Goal: Task Accomplishment & Management: Use online tool/utility

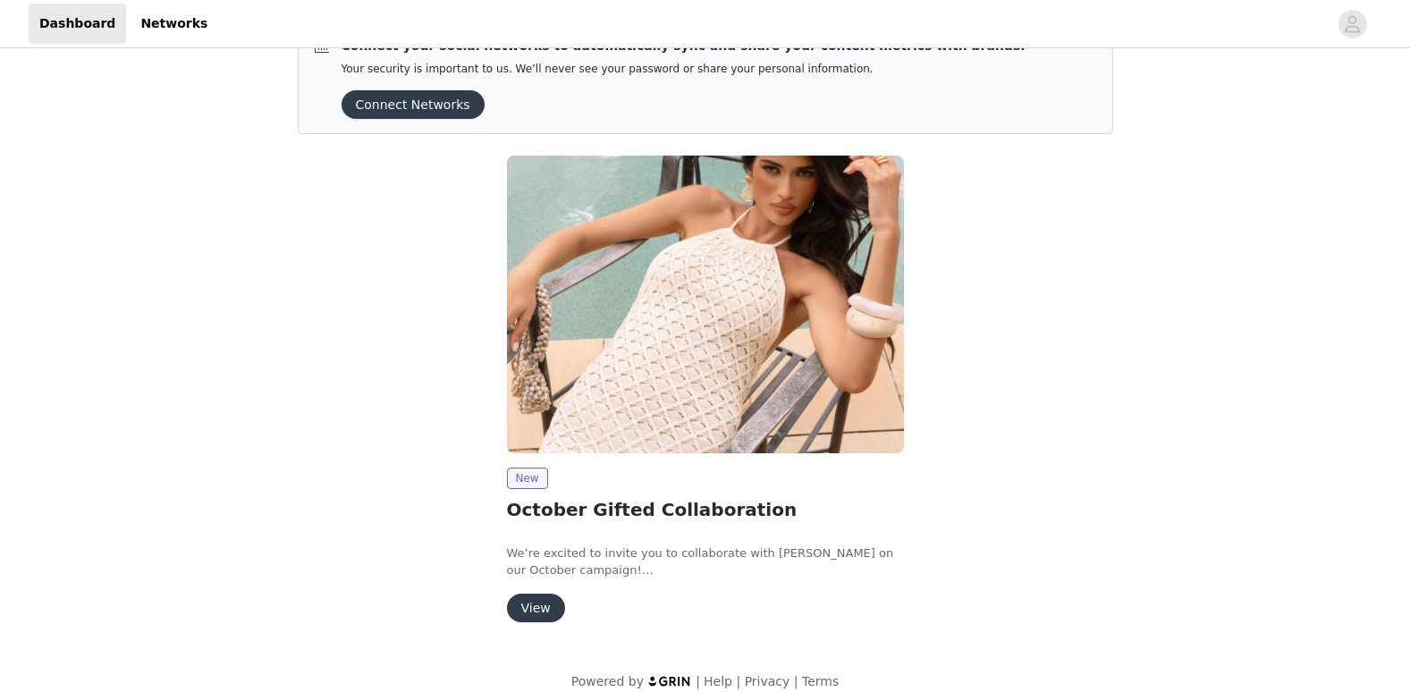
scroll to position [65, 0]
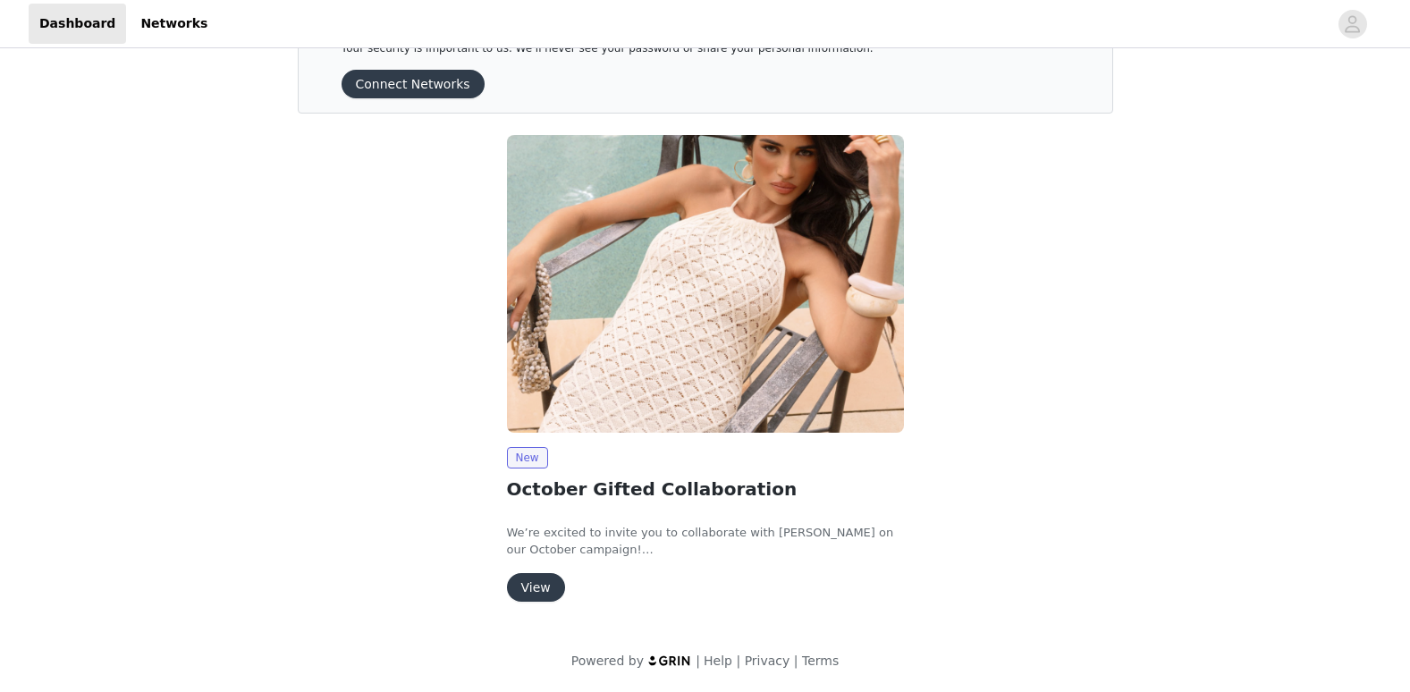
click at [531, 586] on button "View" at bounding box center [536, 587] width 58 height 29
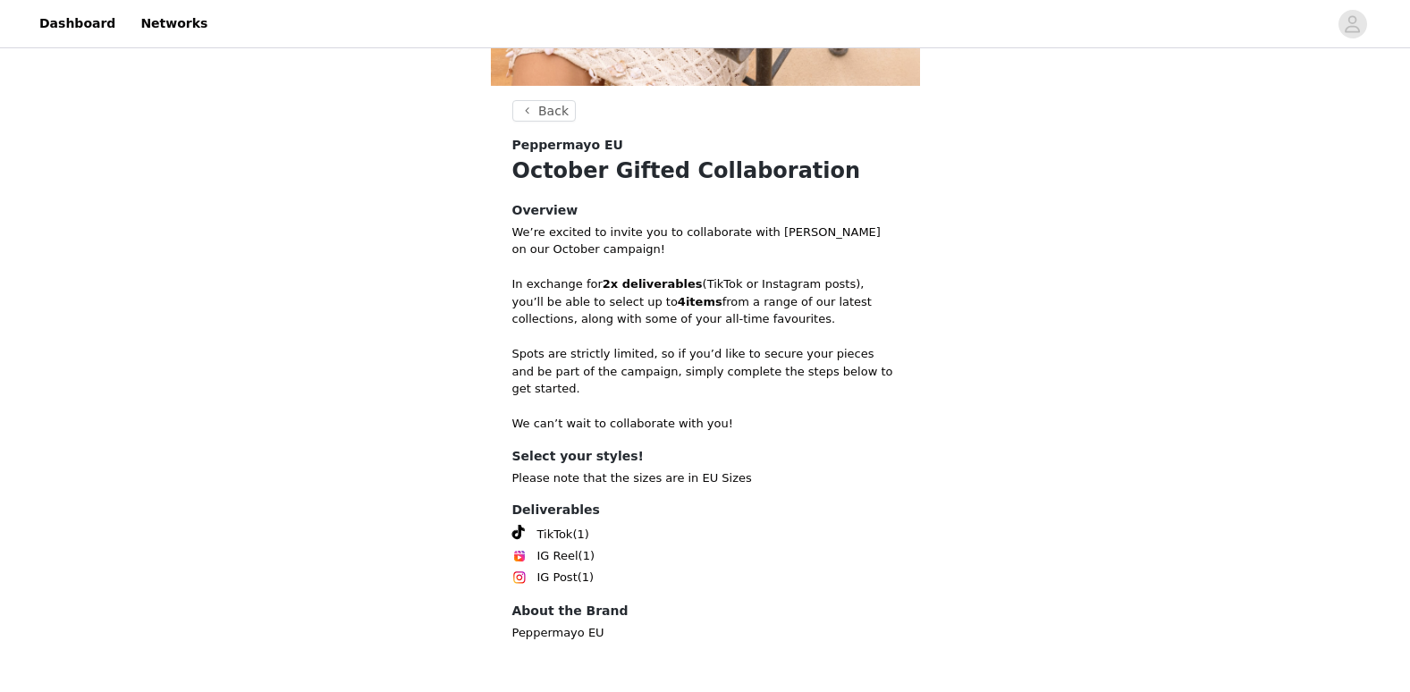
scroll to position [487, 0]
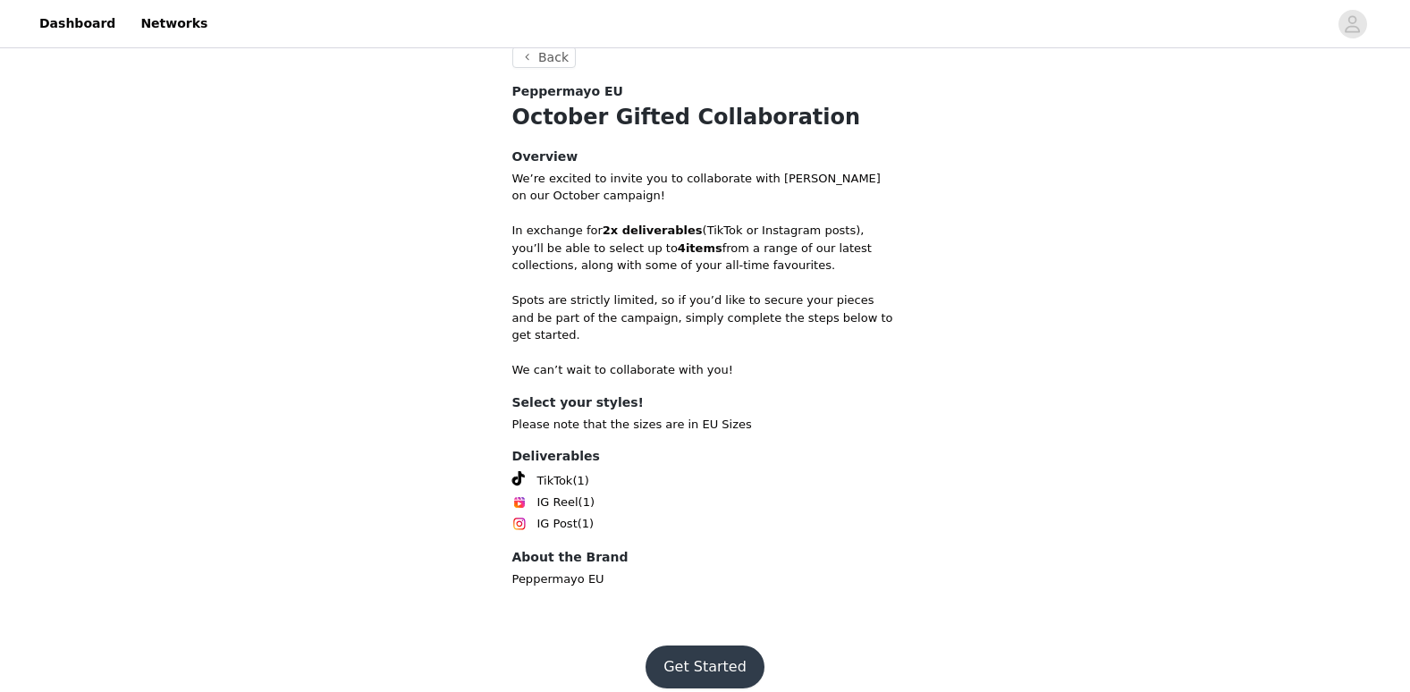
click at [691, 646] on button "Get Started" at bounding box center [705, 667] width 119 height 43
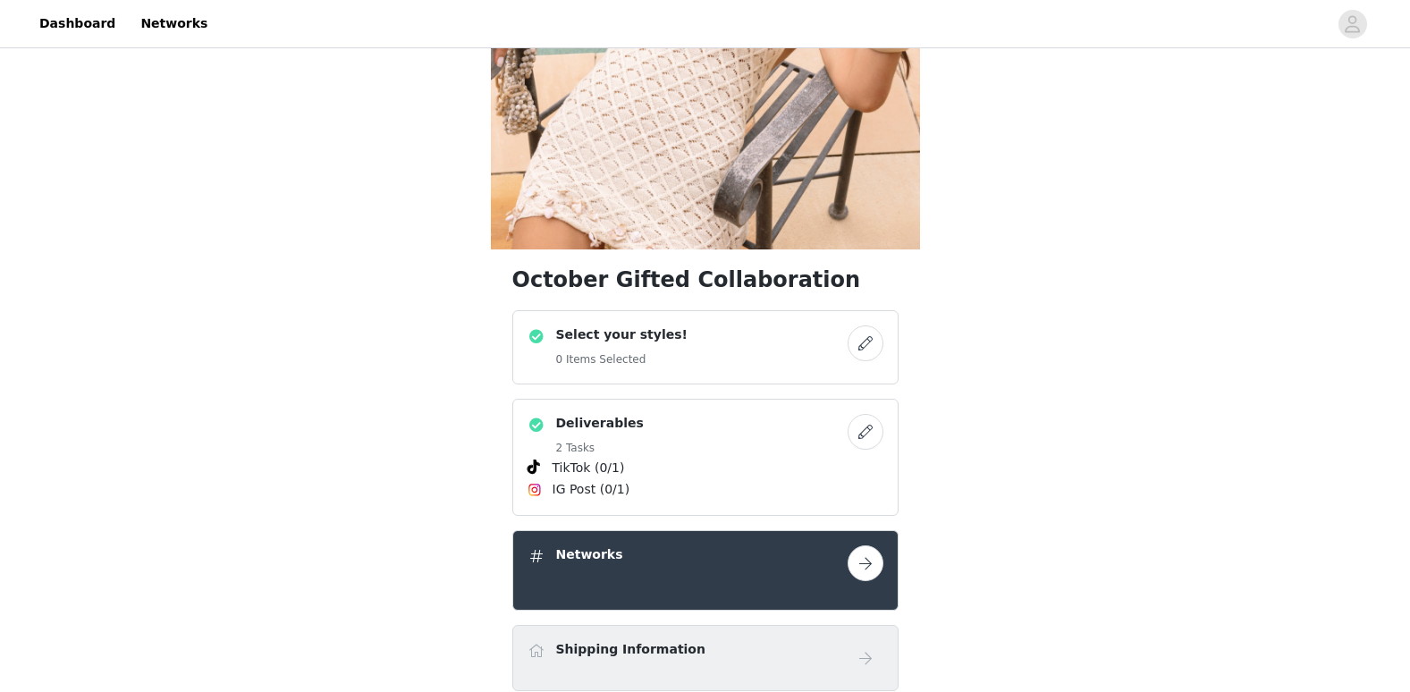
scroll to position [268, 0]
click at [860, 345] on button "button" at bounding box center [866, 344] width 36 height 36
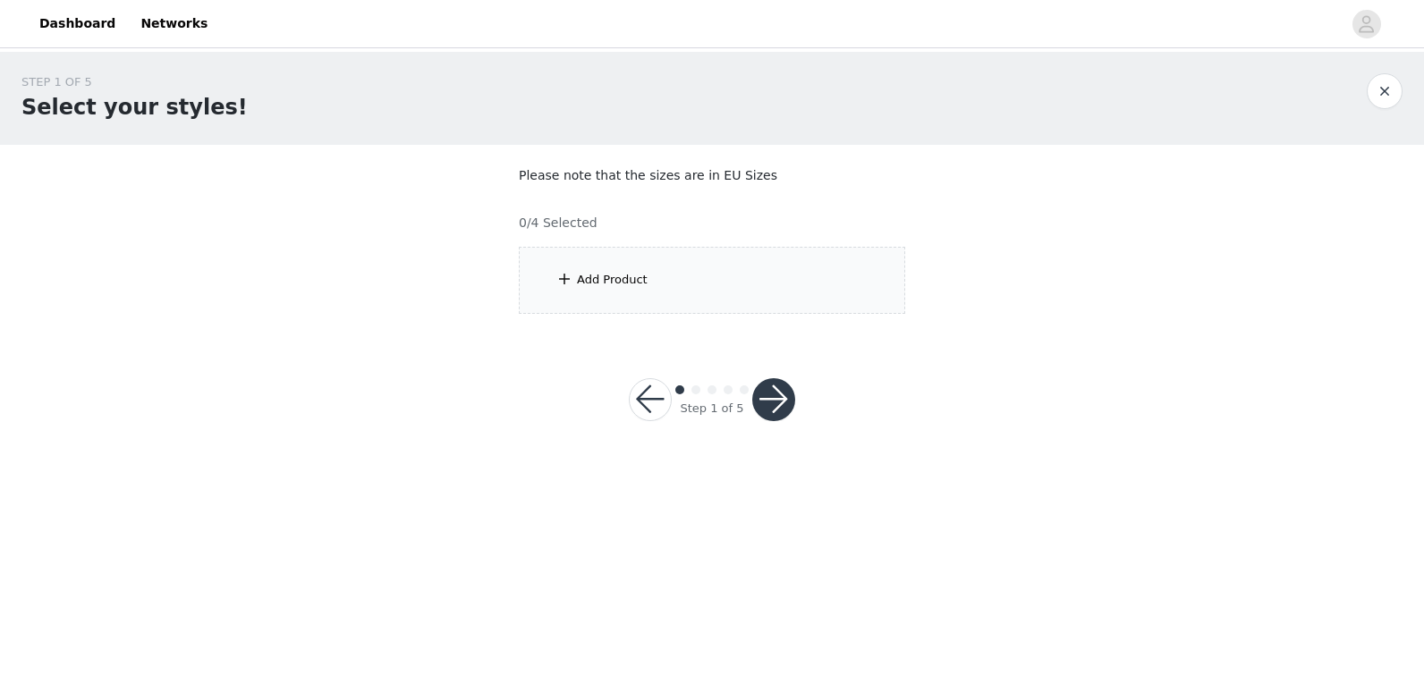
click at [715, 288] on div "Add Product" at bounding box center [712, 280] width 386 height 67
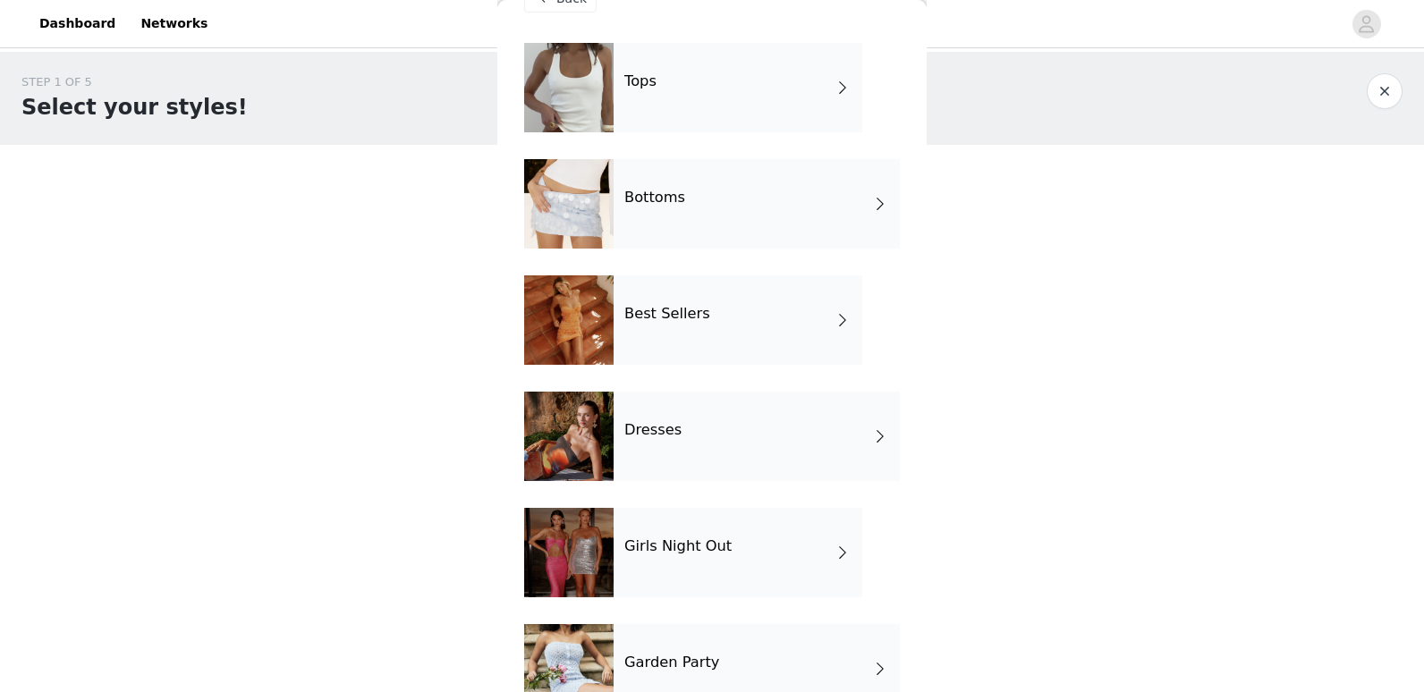
scroll to position [32, 0]
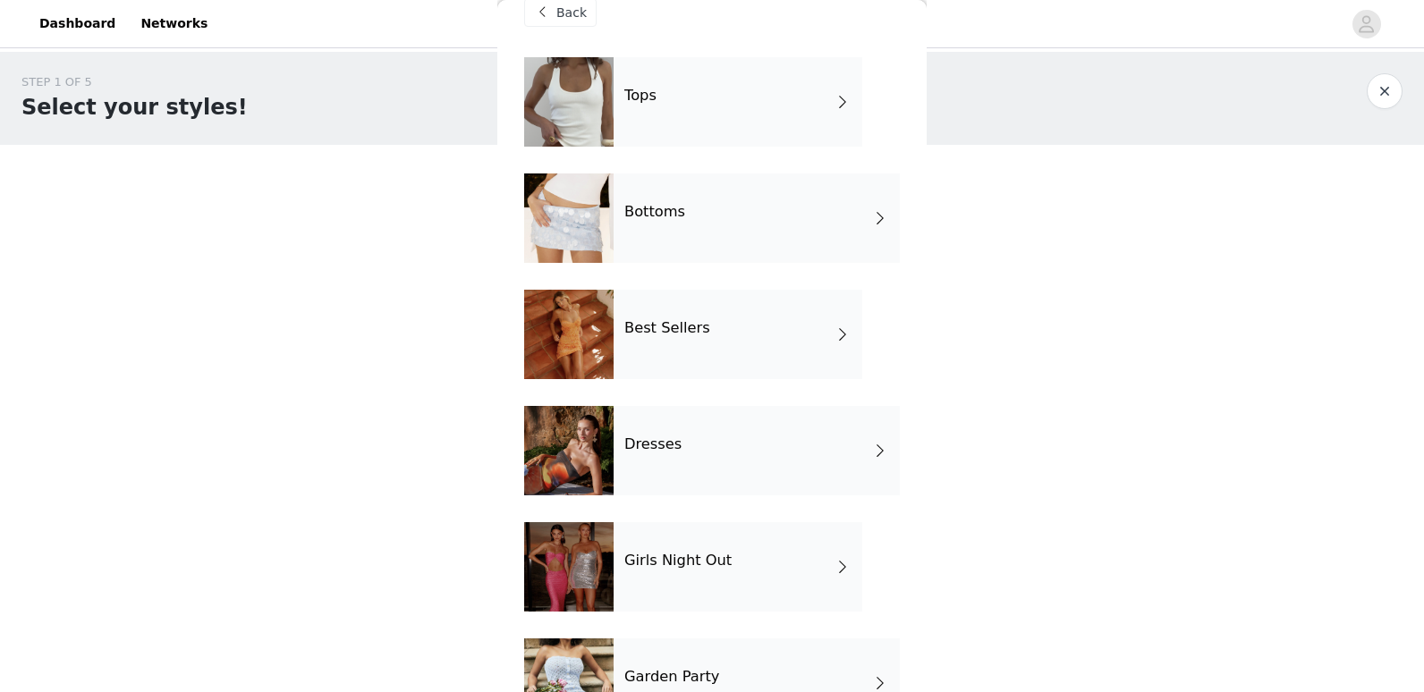
click at [832, 351] on div "Best Sellers" at bounding box center [738, 334] width 249 height 89
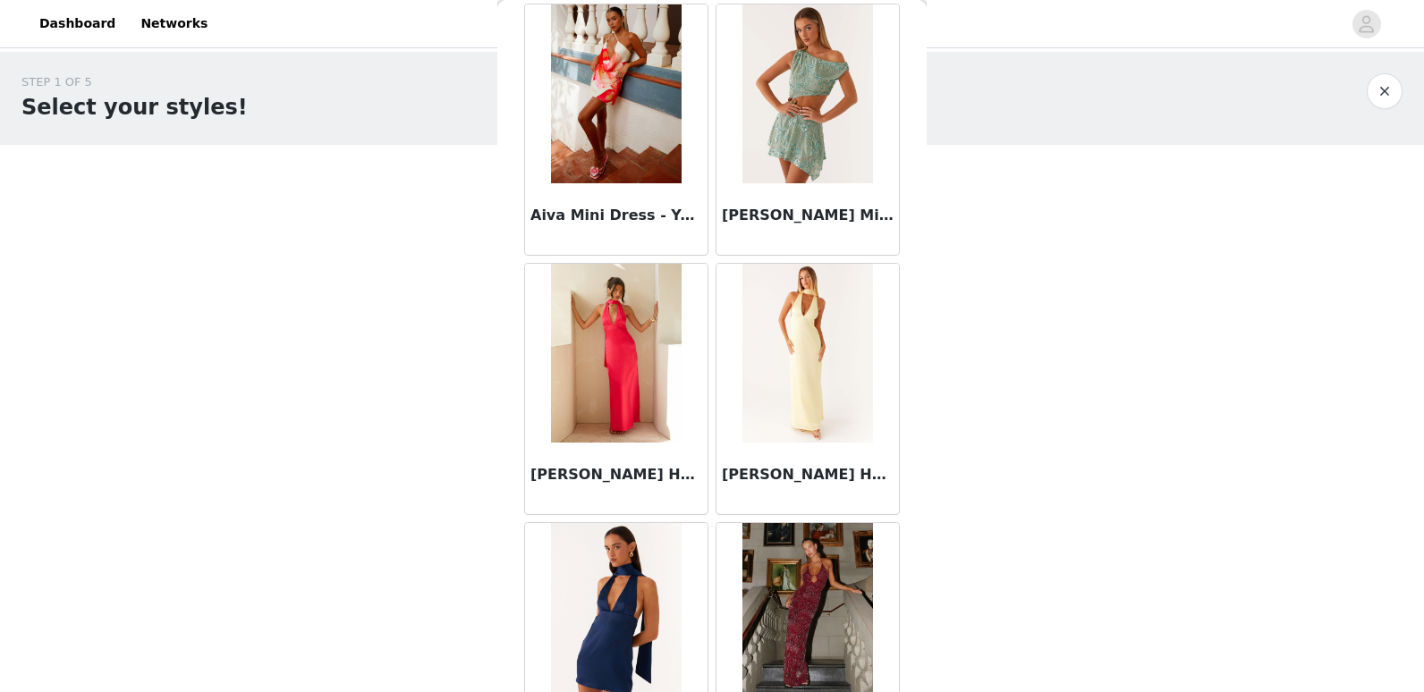
scroll to position [715, 0]
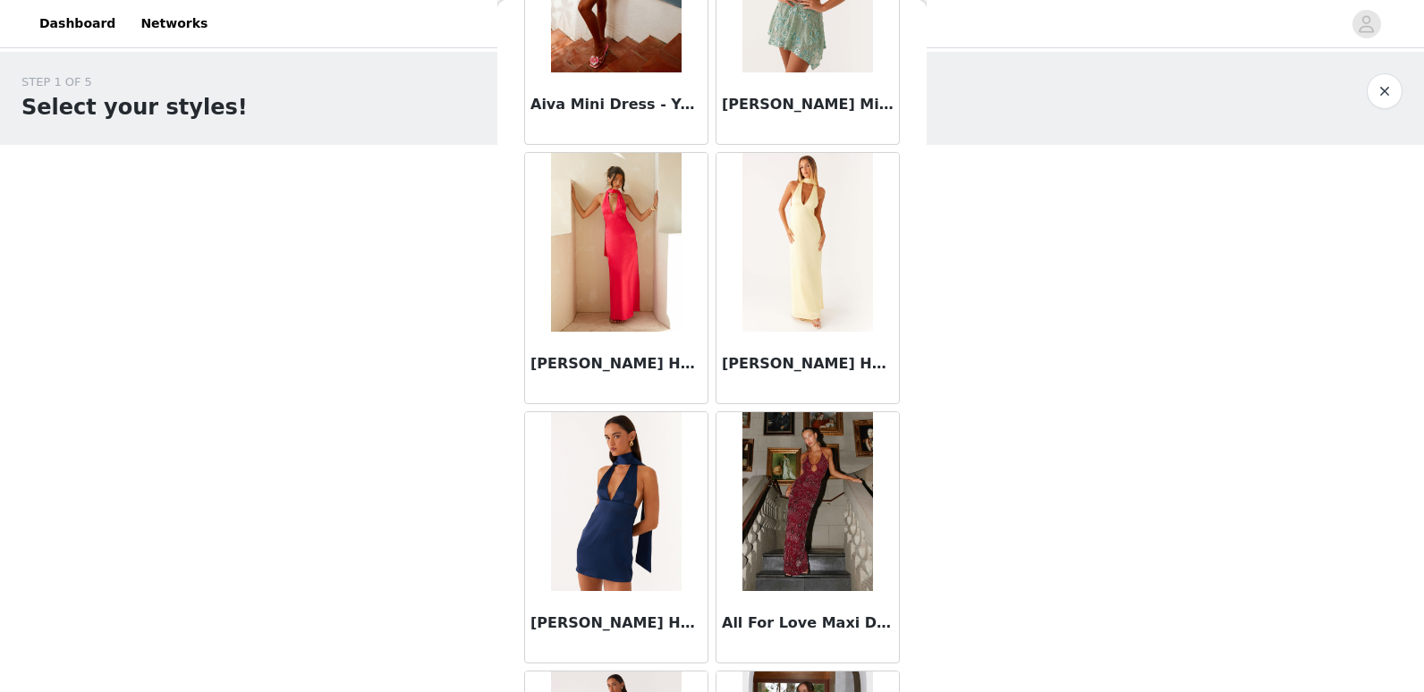
click at [825, 506] on img at bounding box center [807, 501] width 130 height 179
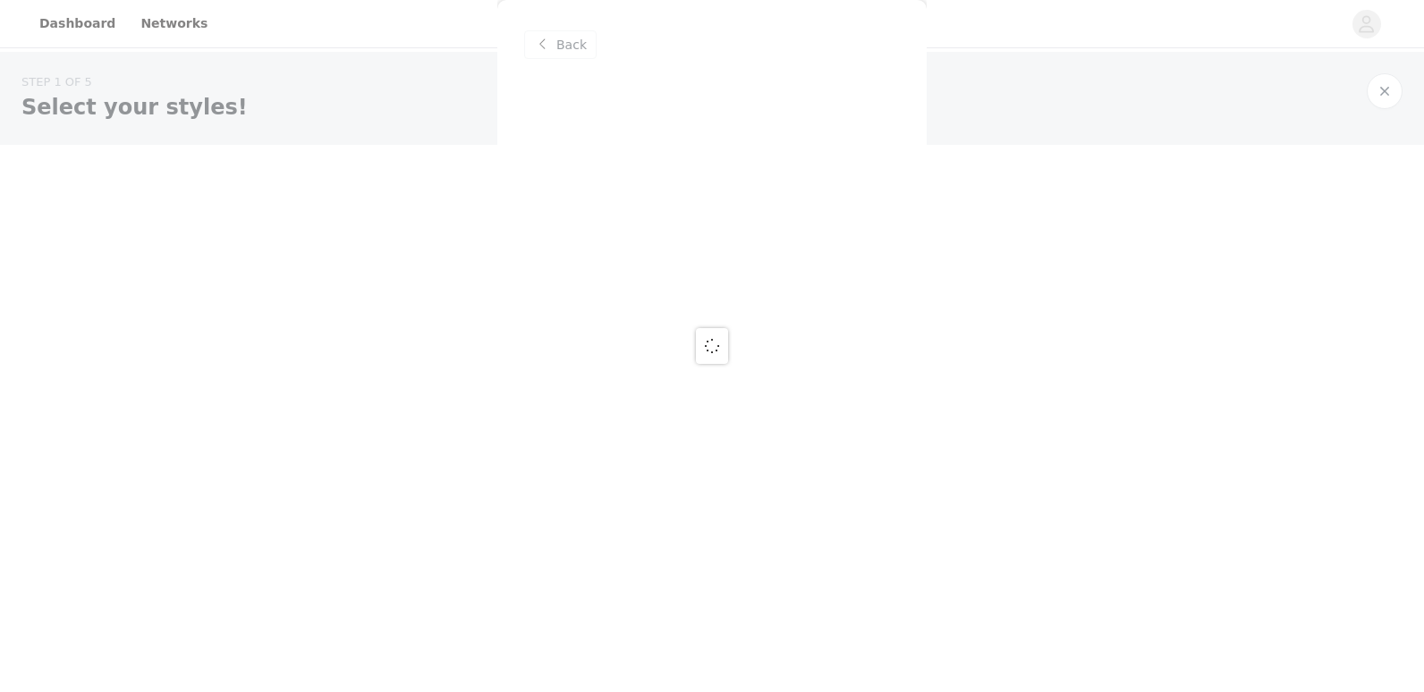
scroll to position [0, 0]
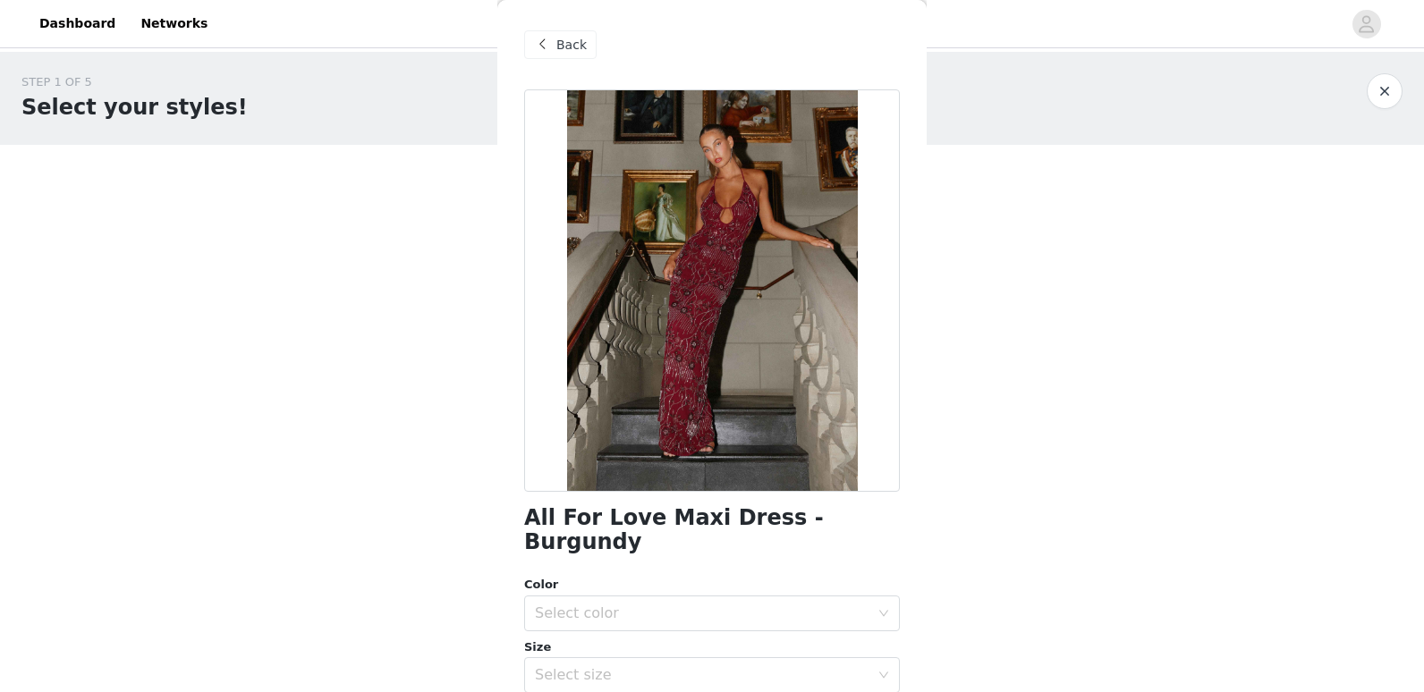
click at [571, 50] on span "Back" at bounding box center [571, 45] width 30 height 19
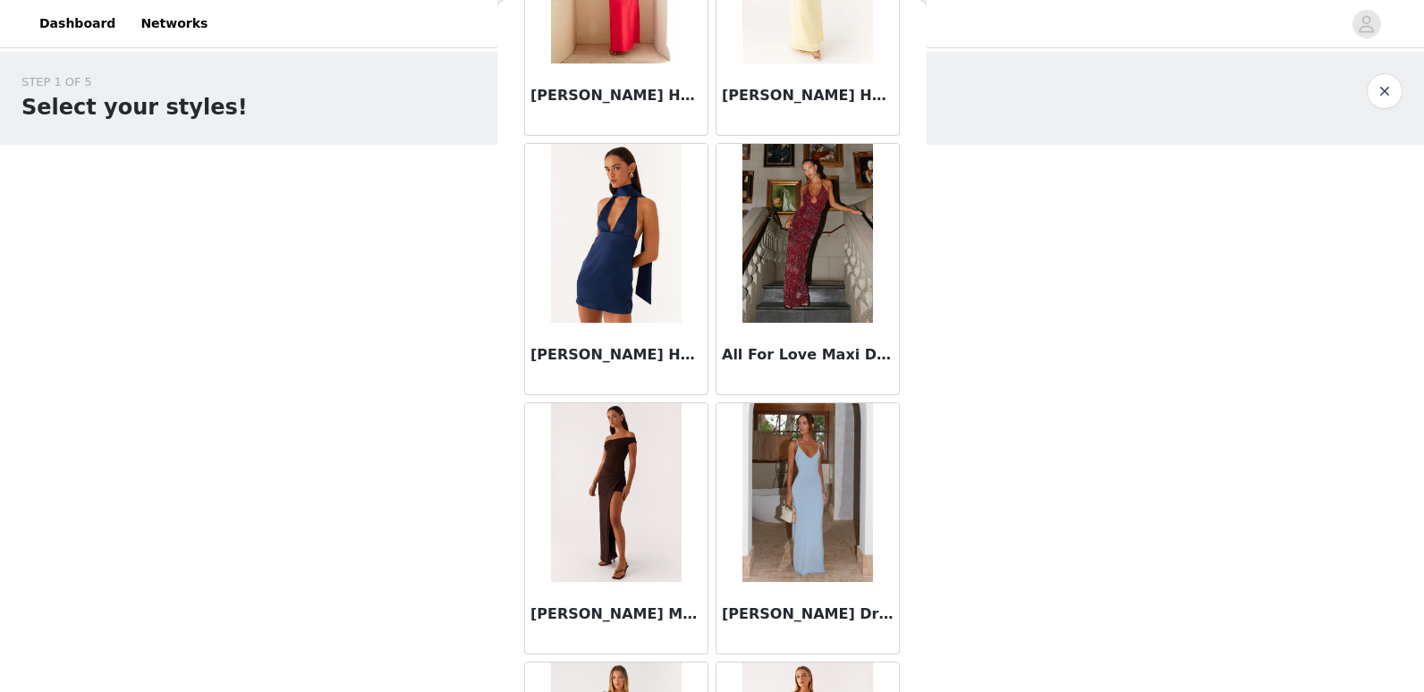
scroll to position [1073, 0]
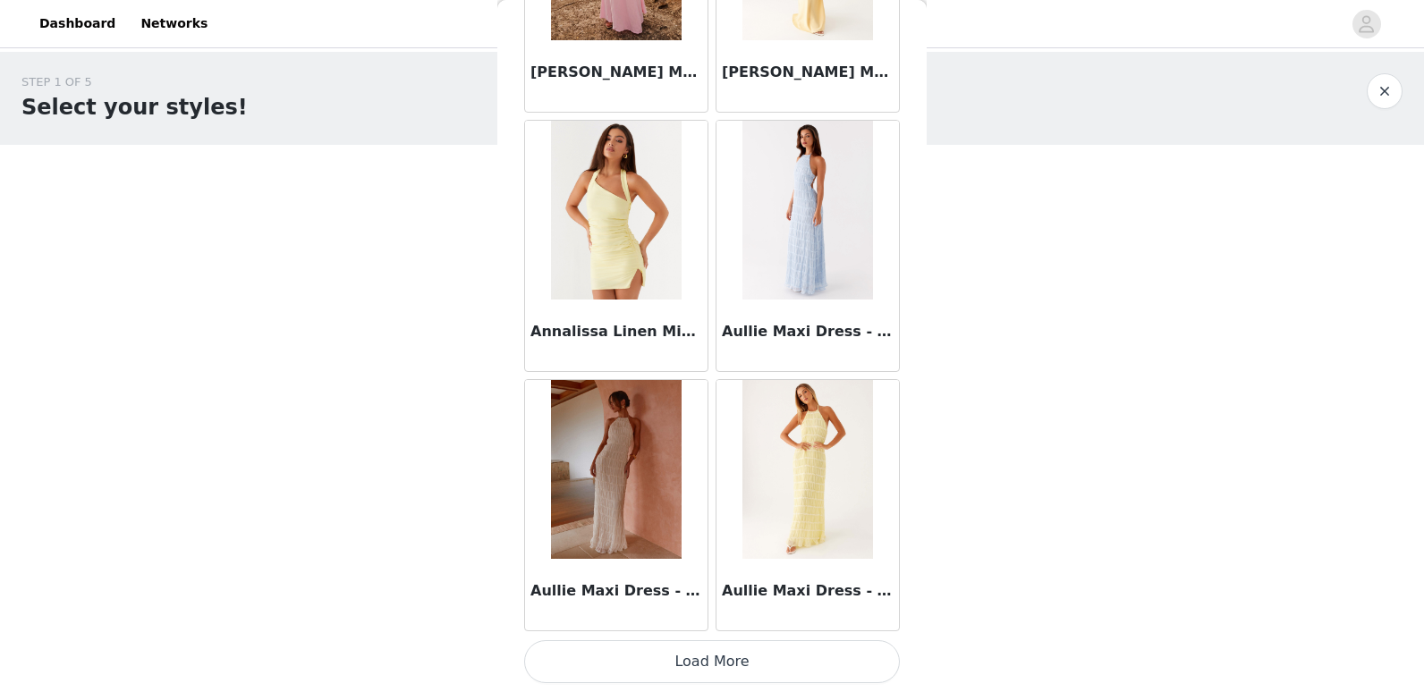
click at [724, 651] on button "Load More" at bounding box center [712, 661] width 376 height 43
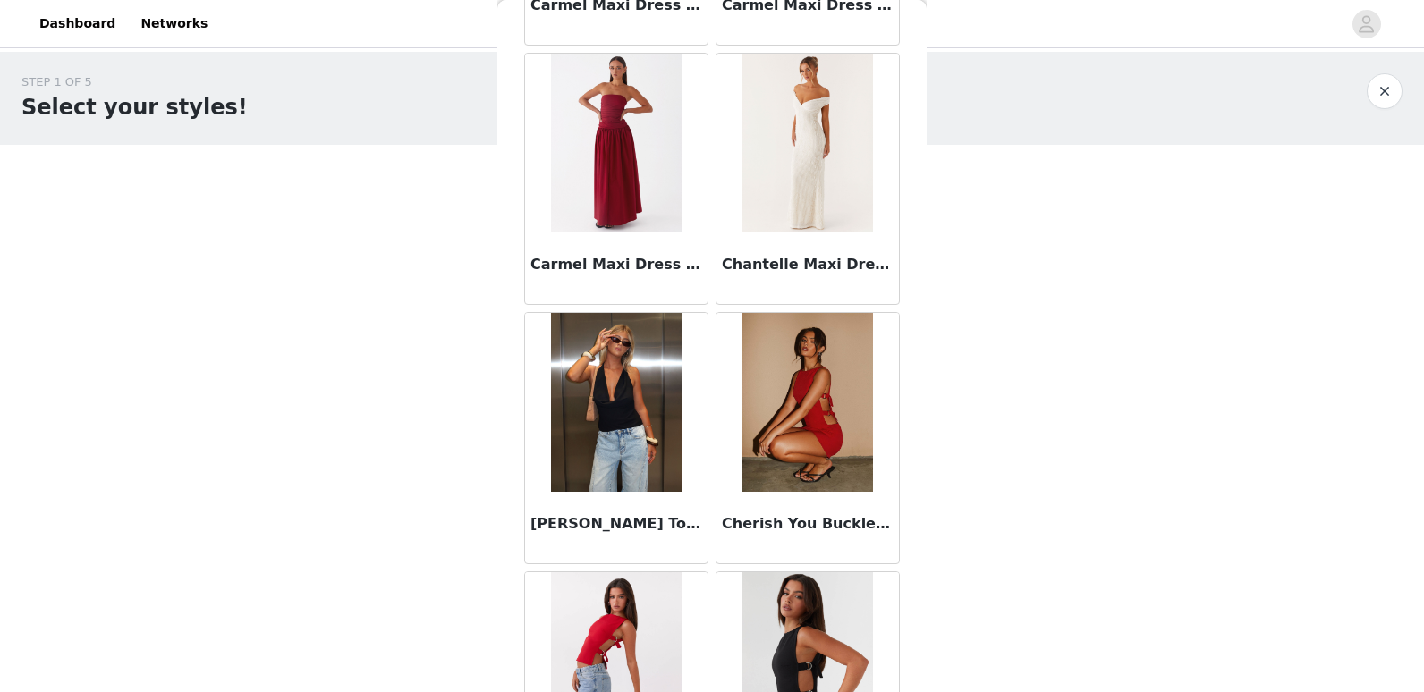
scroll to position [4191, 0]
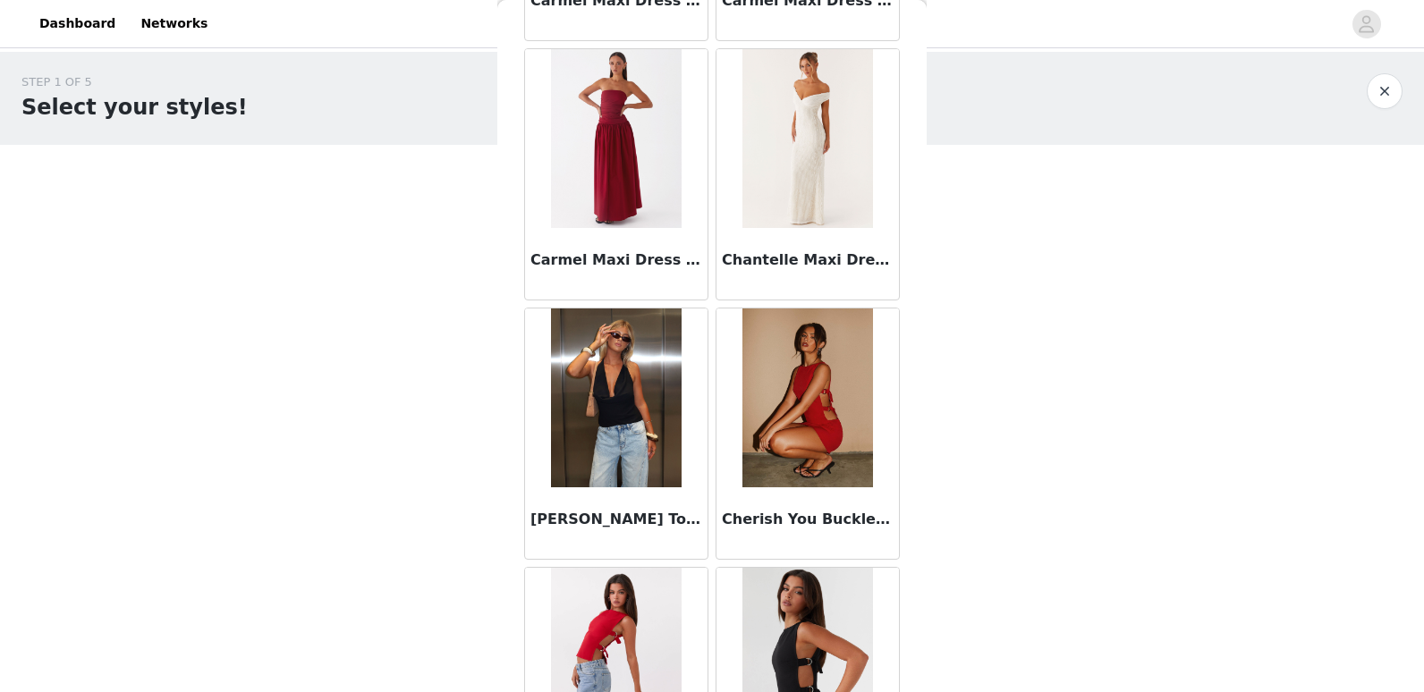
click at [844, 431] on img at bounding box center [807, 398] width 130 height 179
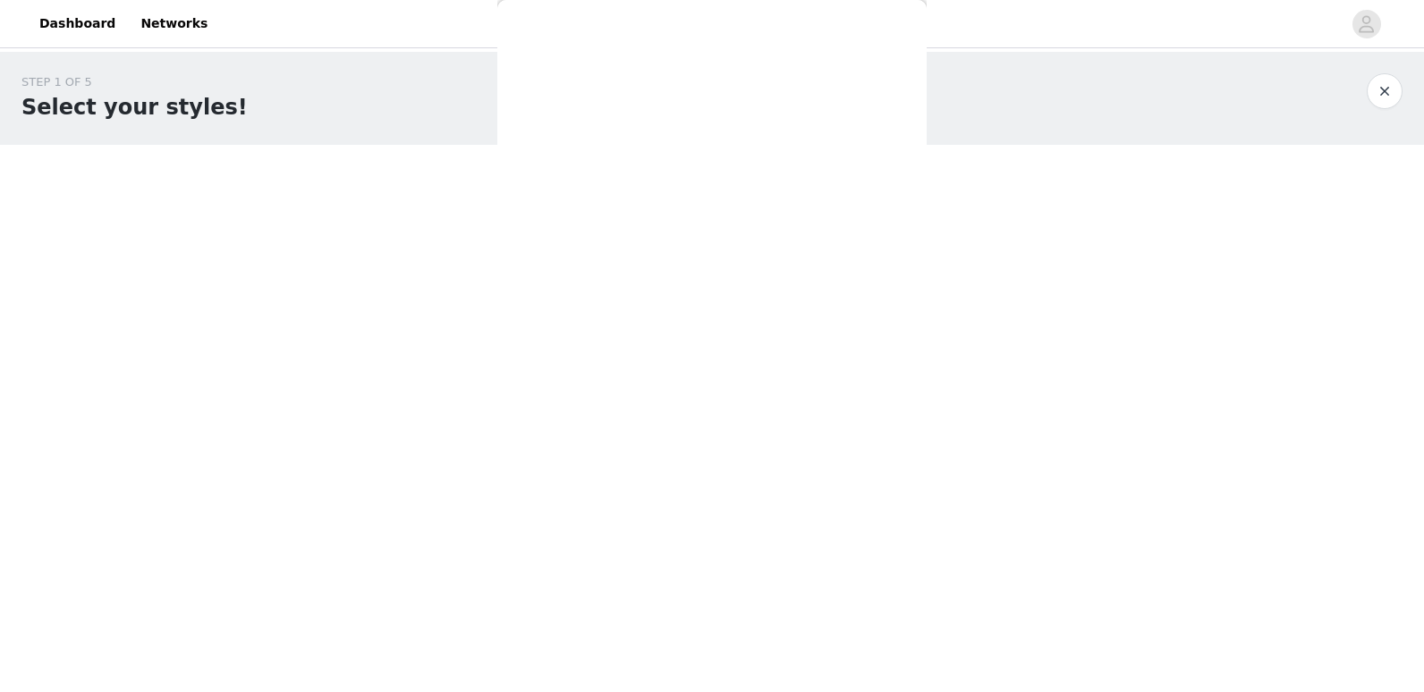
scroll to position [0, 0]
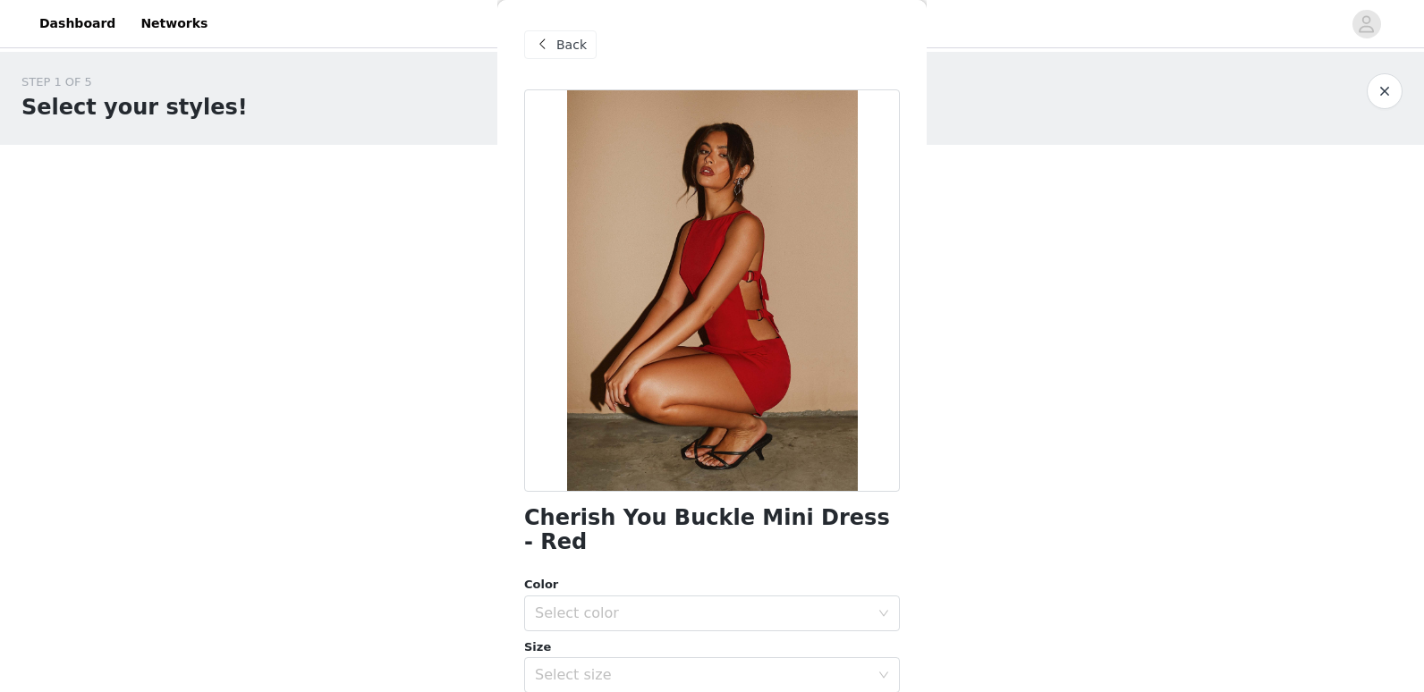
click at [562, 54] on span "Back" at bounding box center [571, 45] width 30 height 19
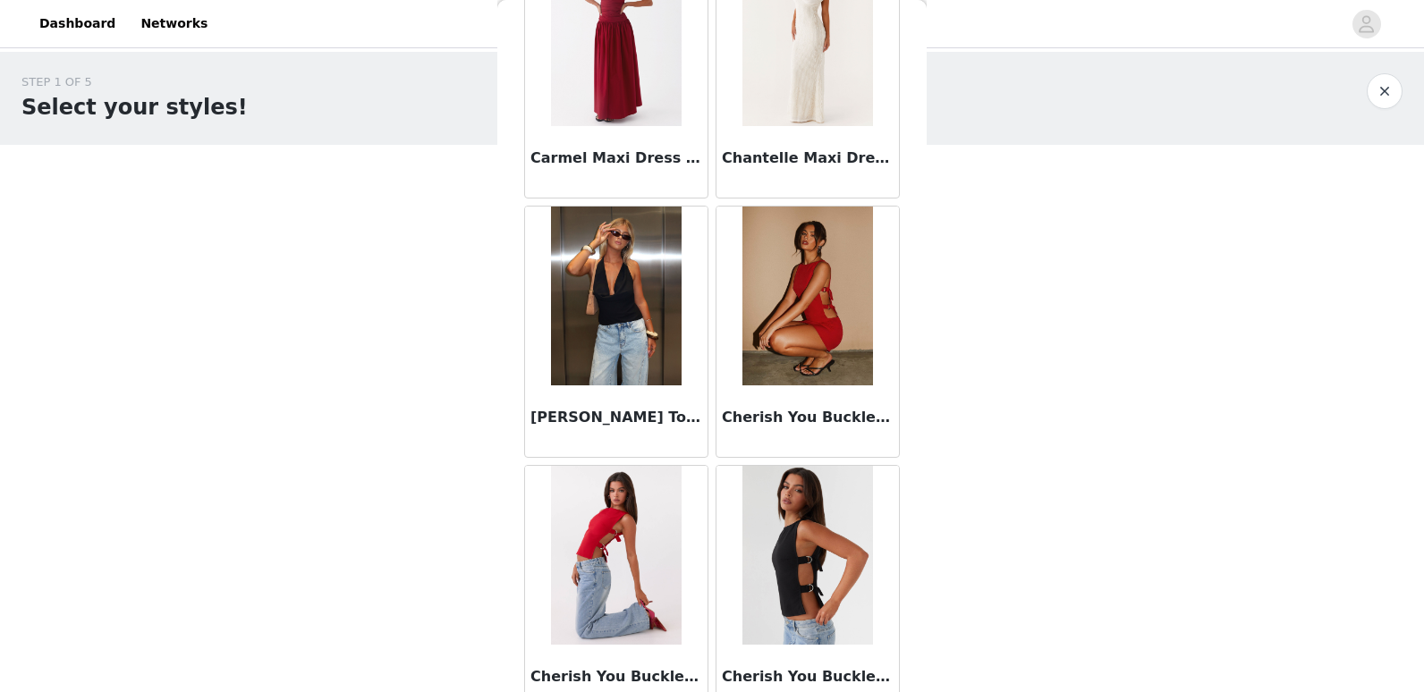
scroll to position [4638, 0]
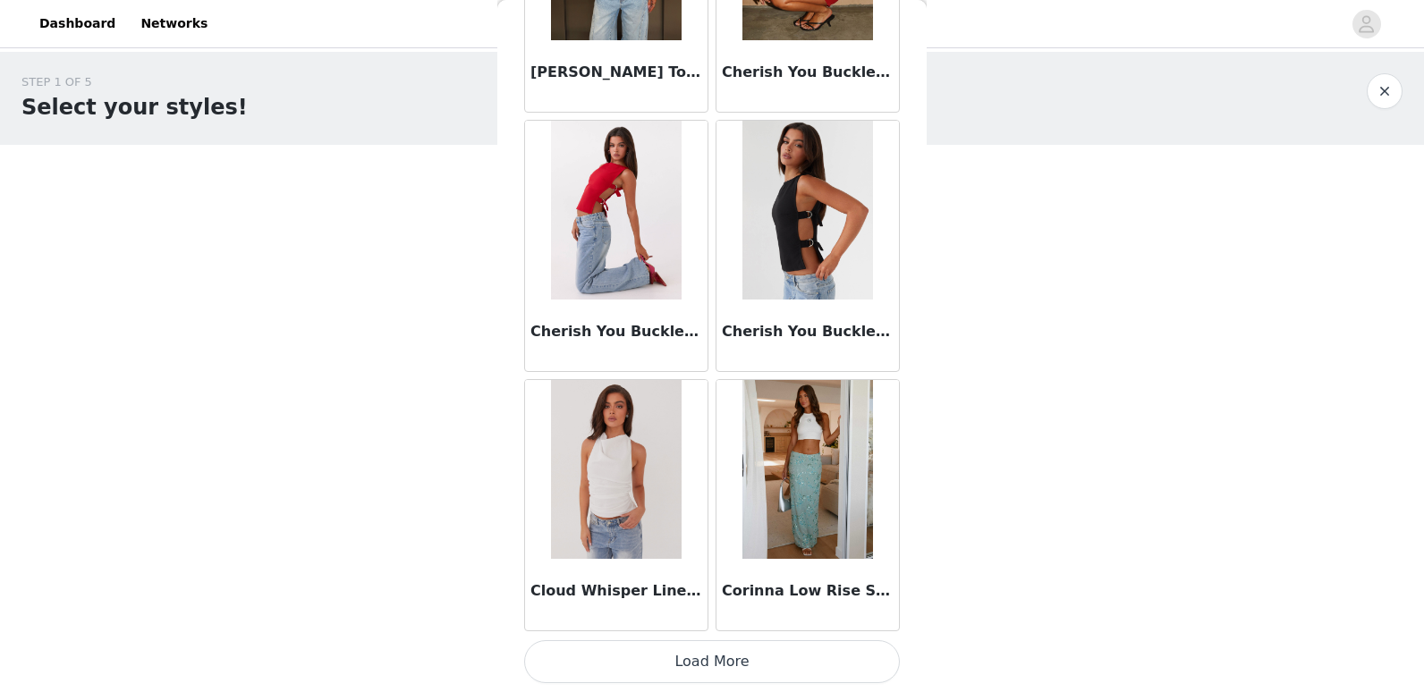
click at [652, 663] on button "Load More" at bounding box center [712, 661] width 376 height 43
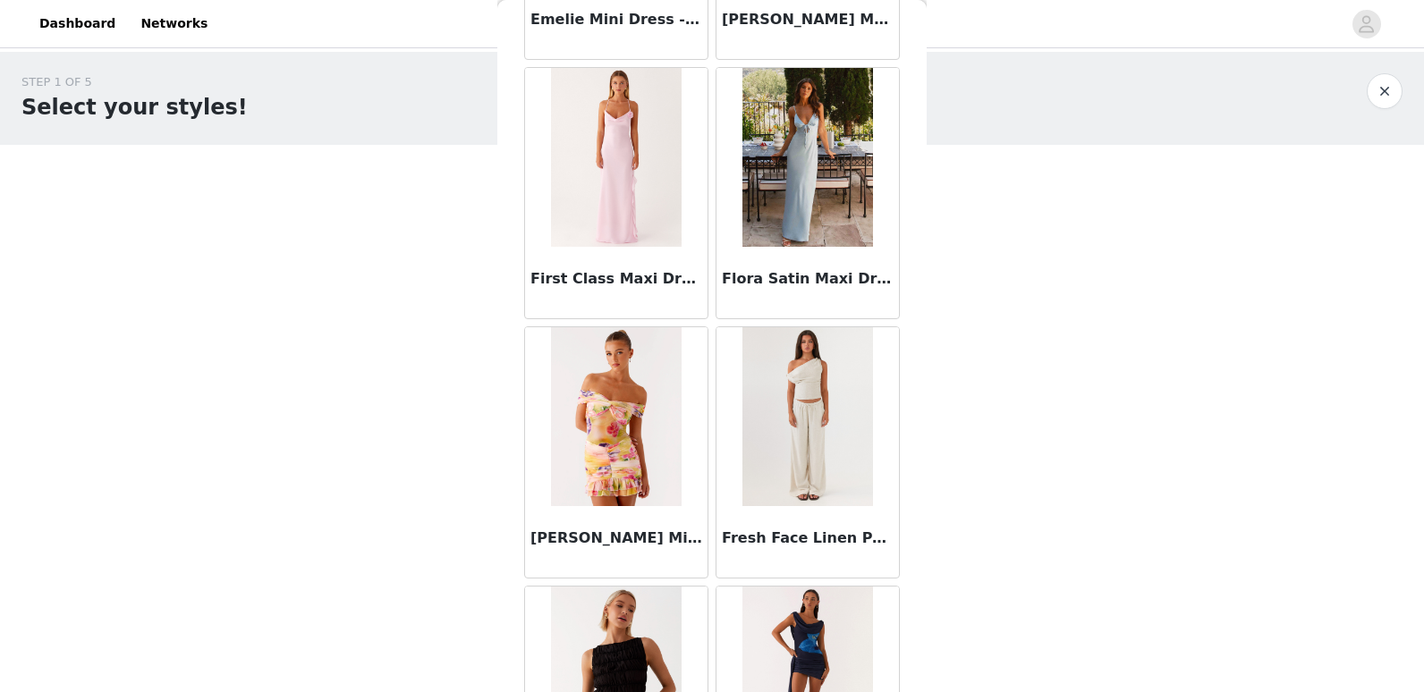
scroll to position [6516, 0]
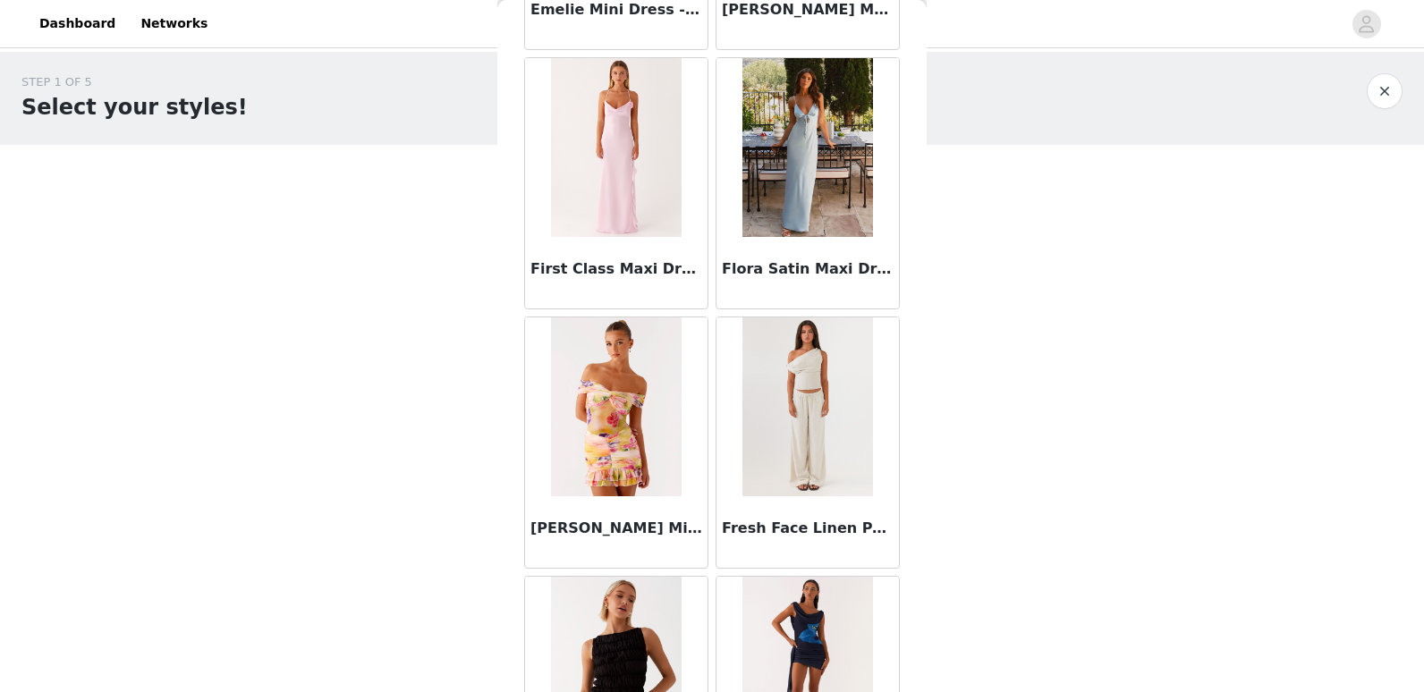
click at [848, 462] on img at bounding box center [807, 406] width 130 height 179
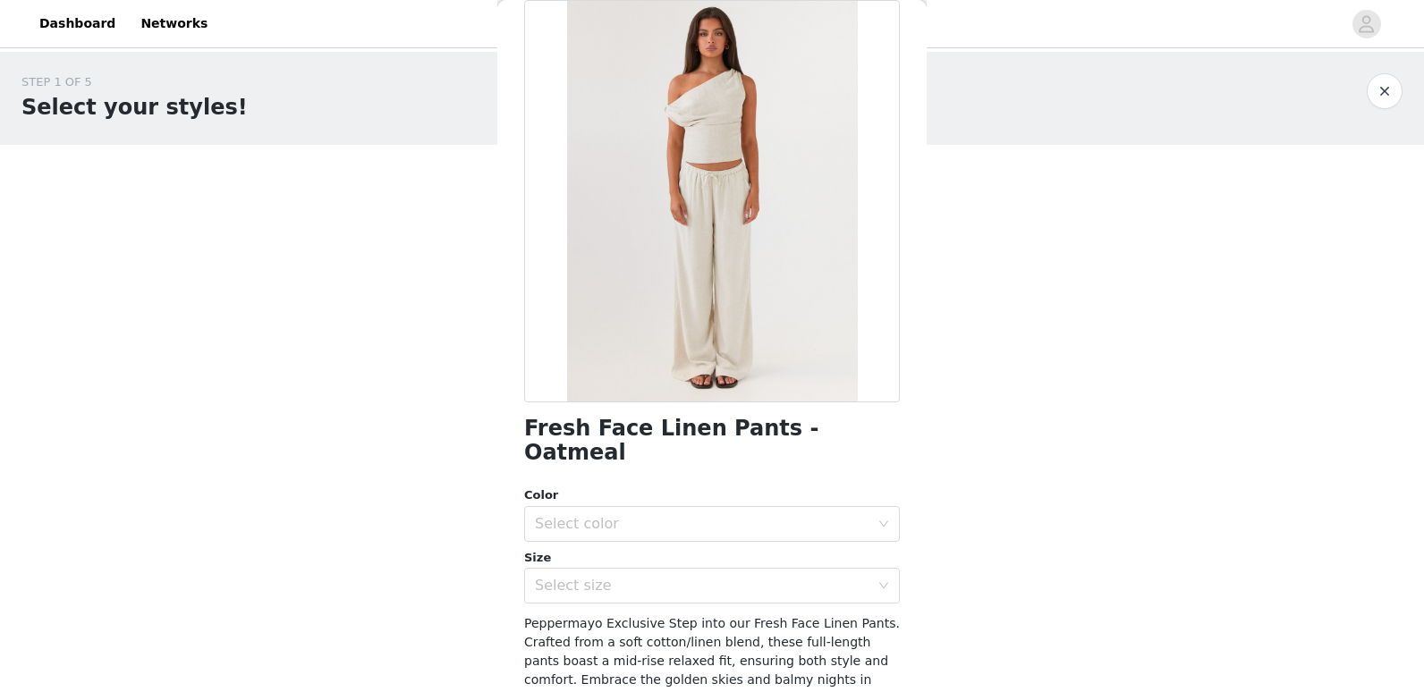
scroll to position [0, 0]
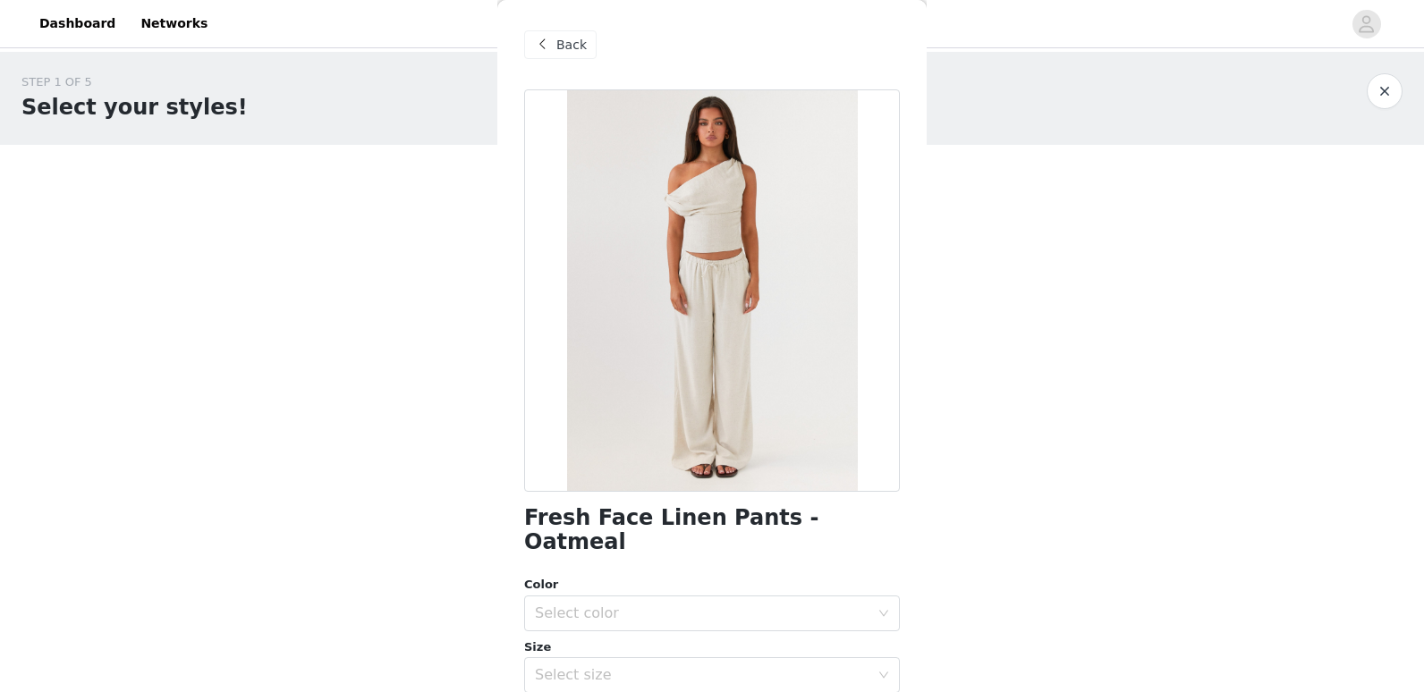
click at [549, 37] on span at bounding box center [541, 44] width 21 height 21
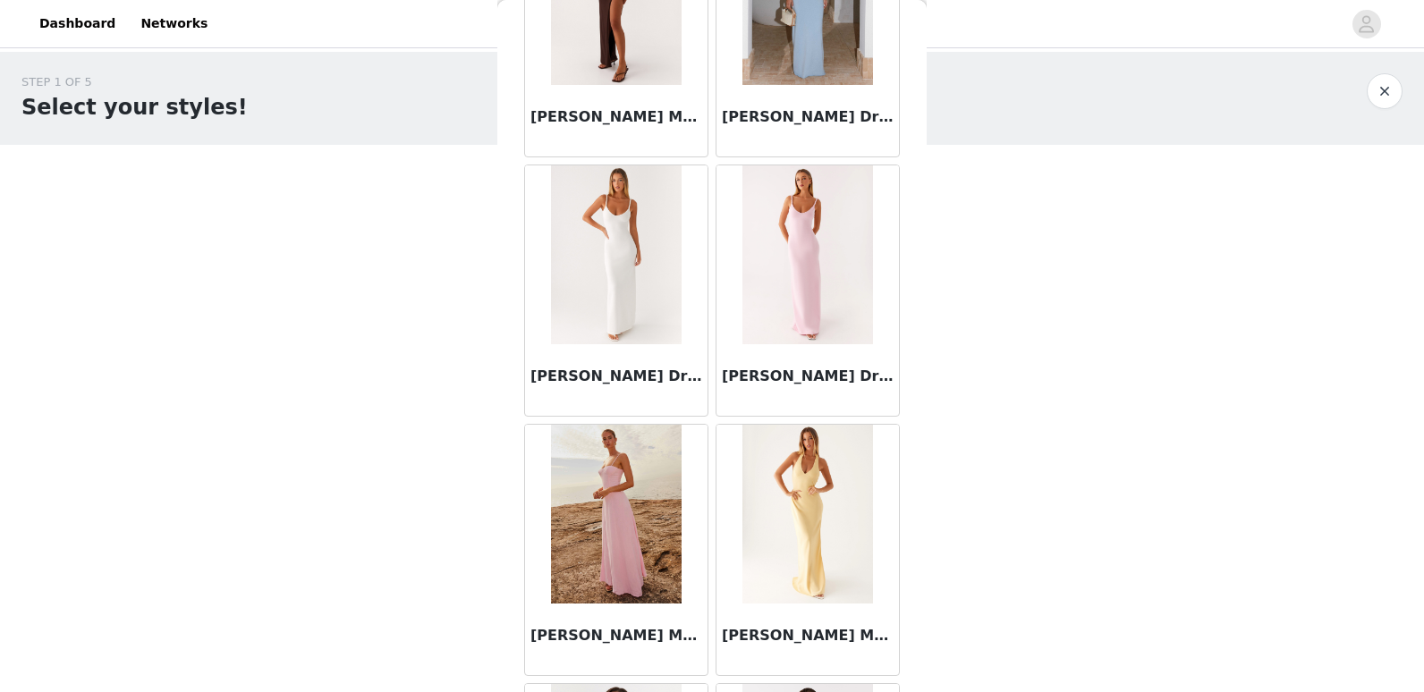
scroll to position [7232, 0]
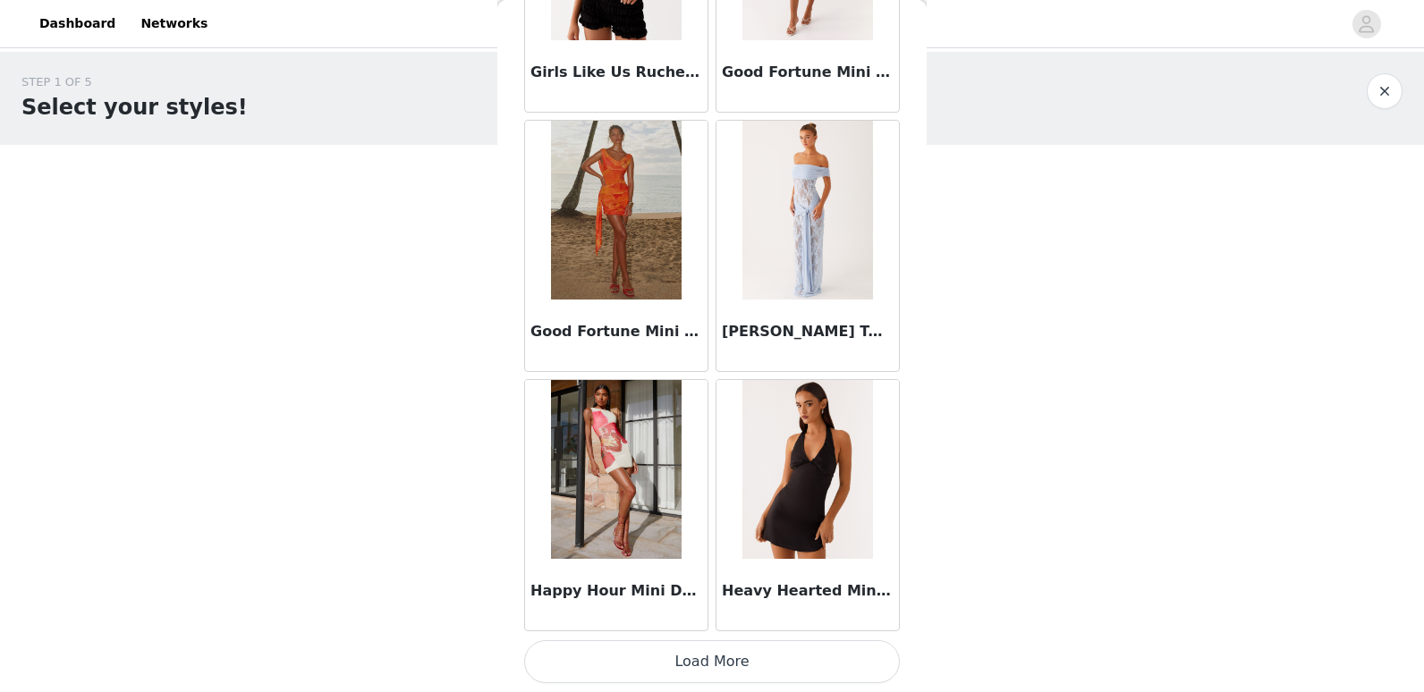
click at [839, 673] on button "Load More" at bounding box center [712, 661] width 376 height 43
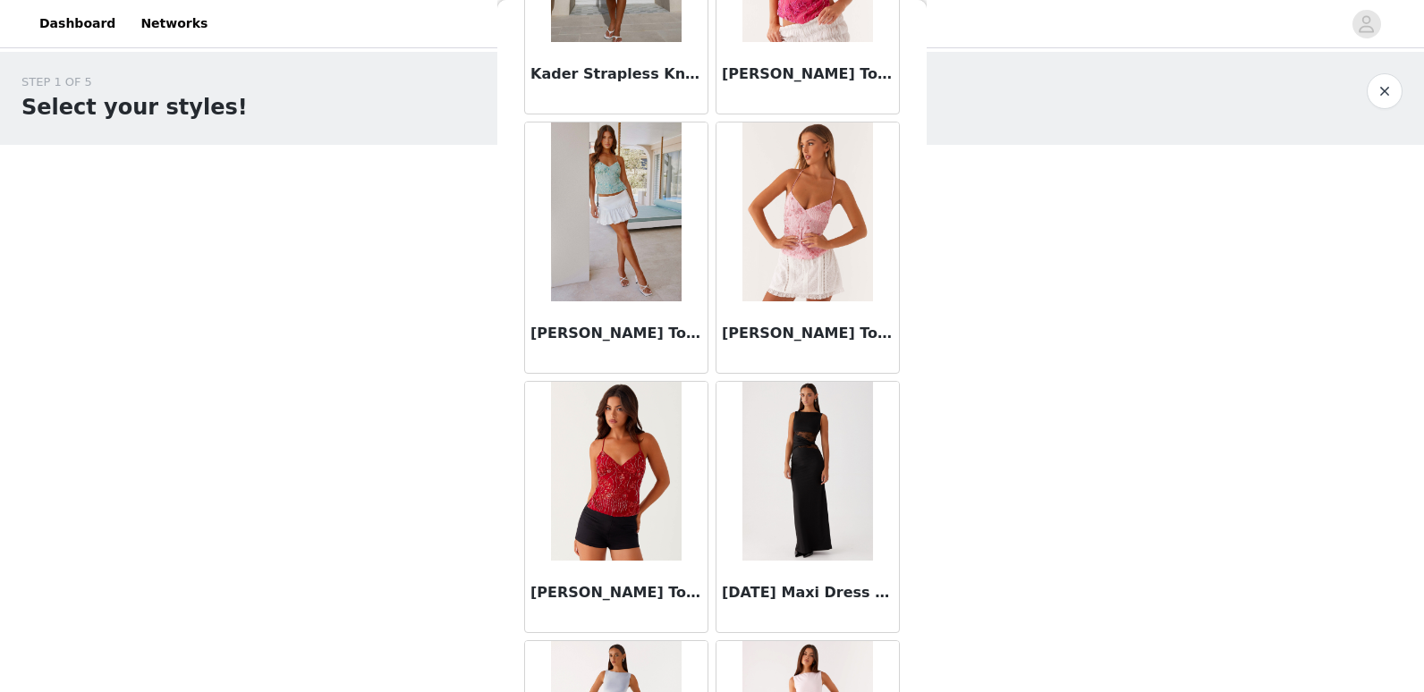
scroll to position [9199, 0]
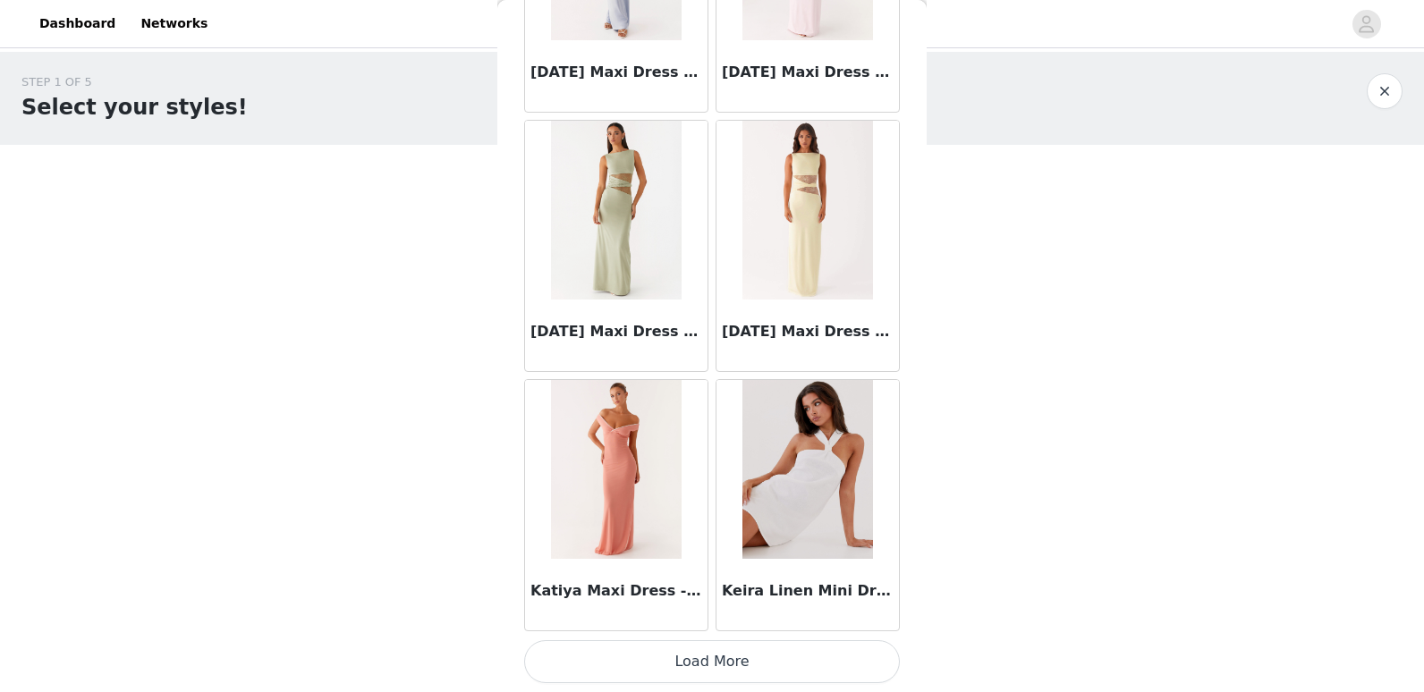
click at [856, 664] on button "Load More" at bounding box center [712, 661] width 376 height 43
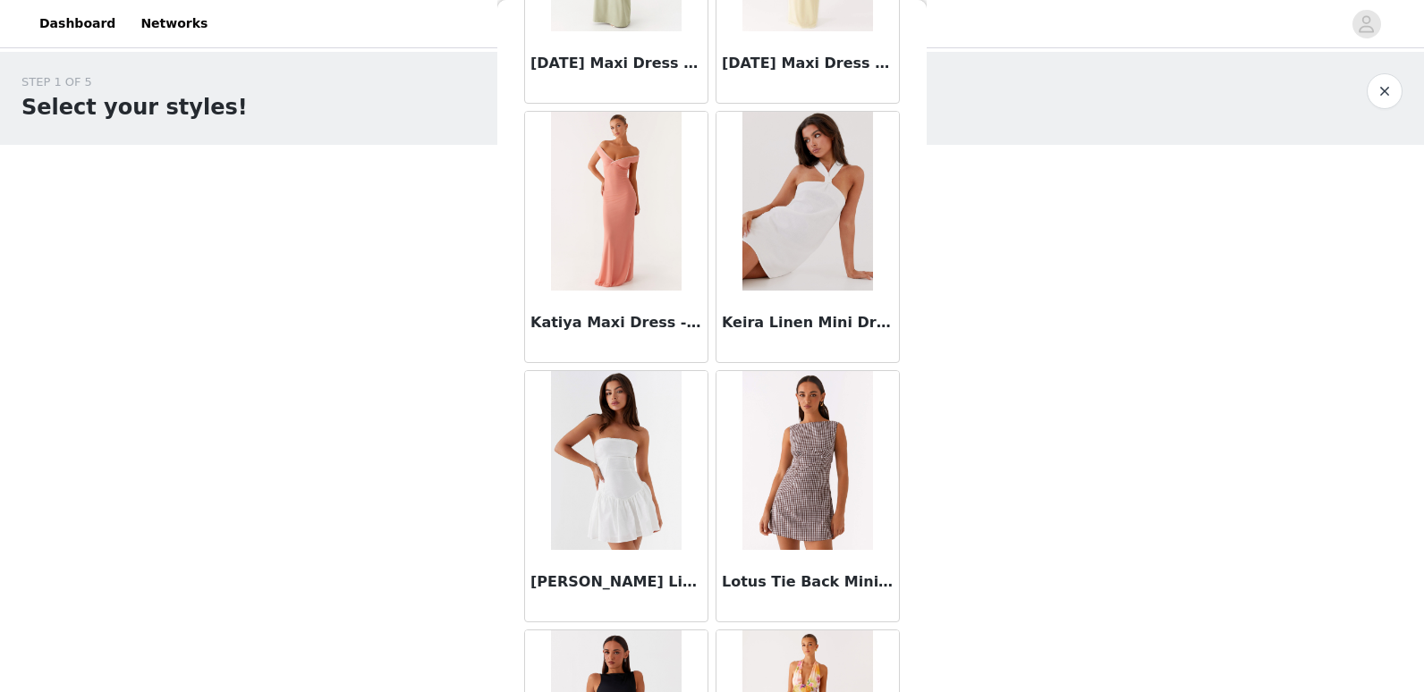
scroll to position [10183, 0]
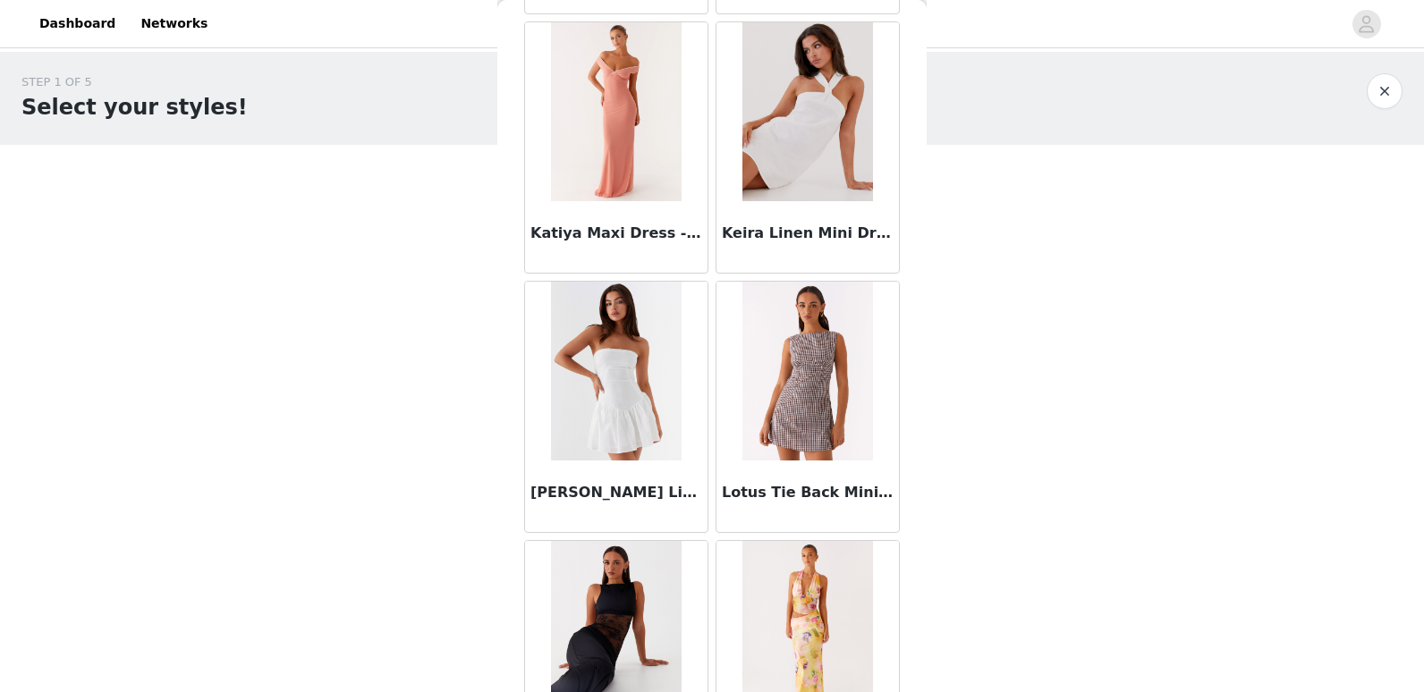
click at [808, 437] on img at bounding box center [807, 371] width 130 height 179
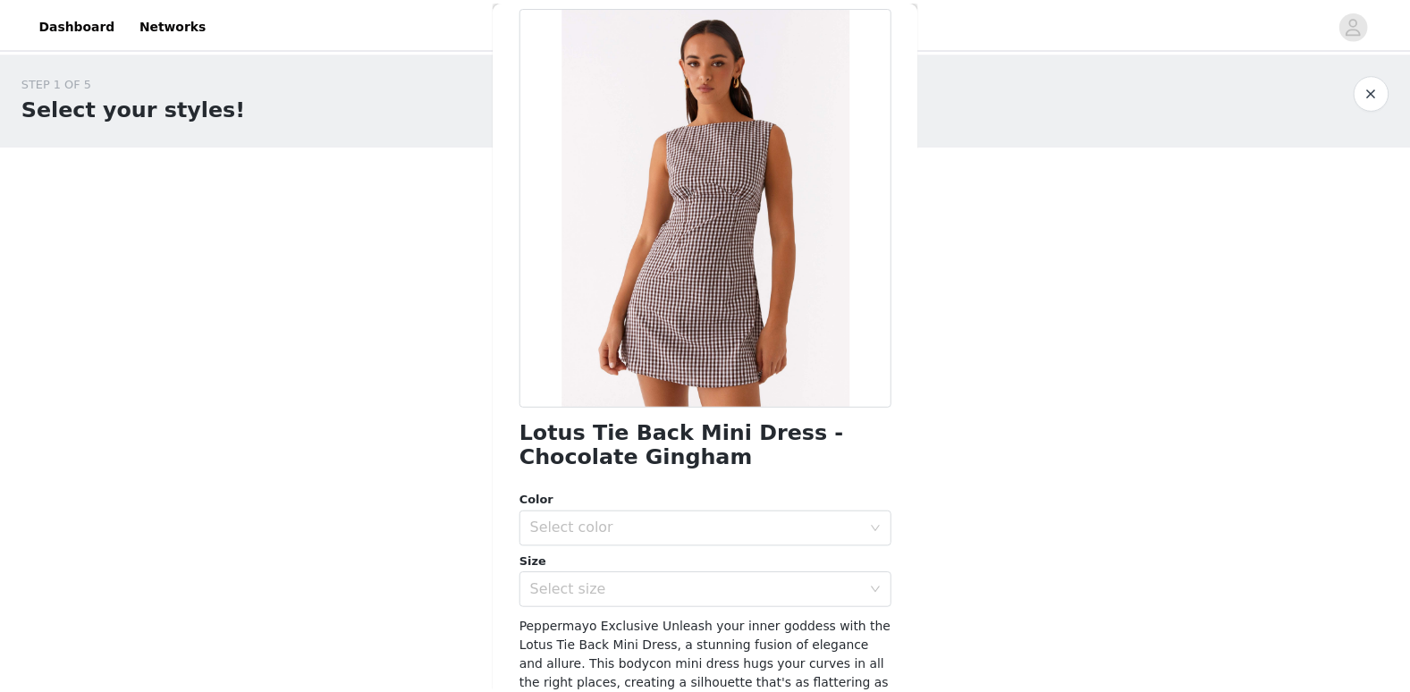
scroll to position [0, 0]
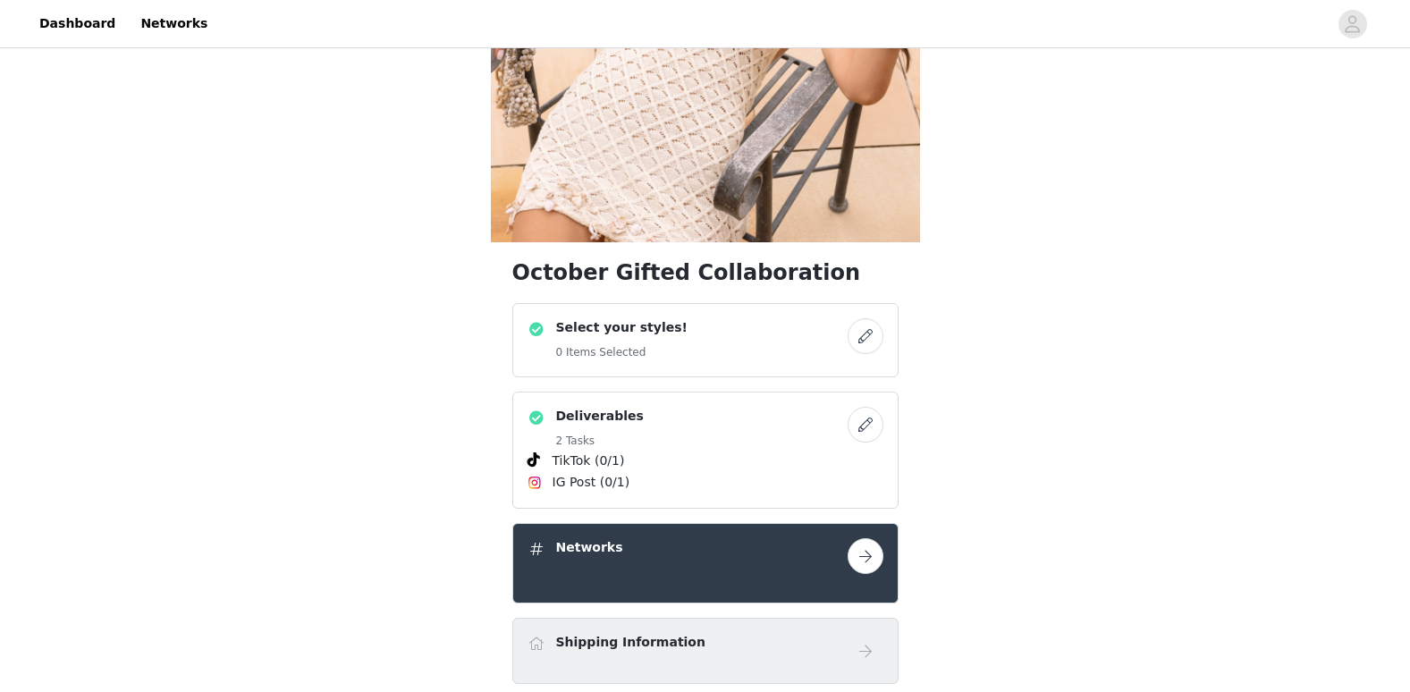
scroll to position [110, 0]
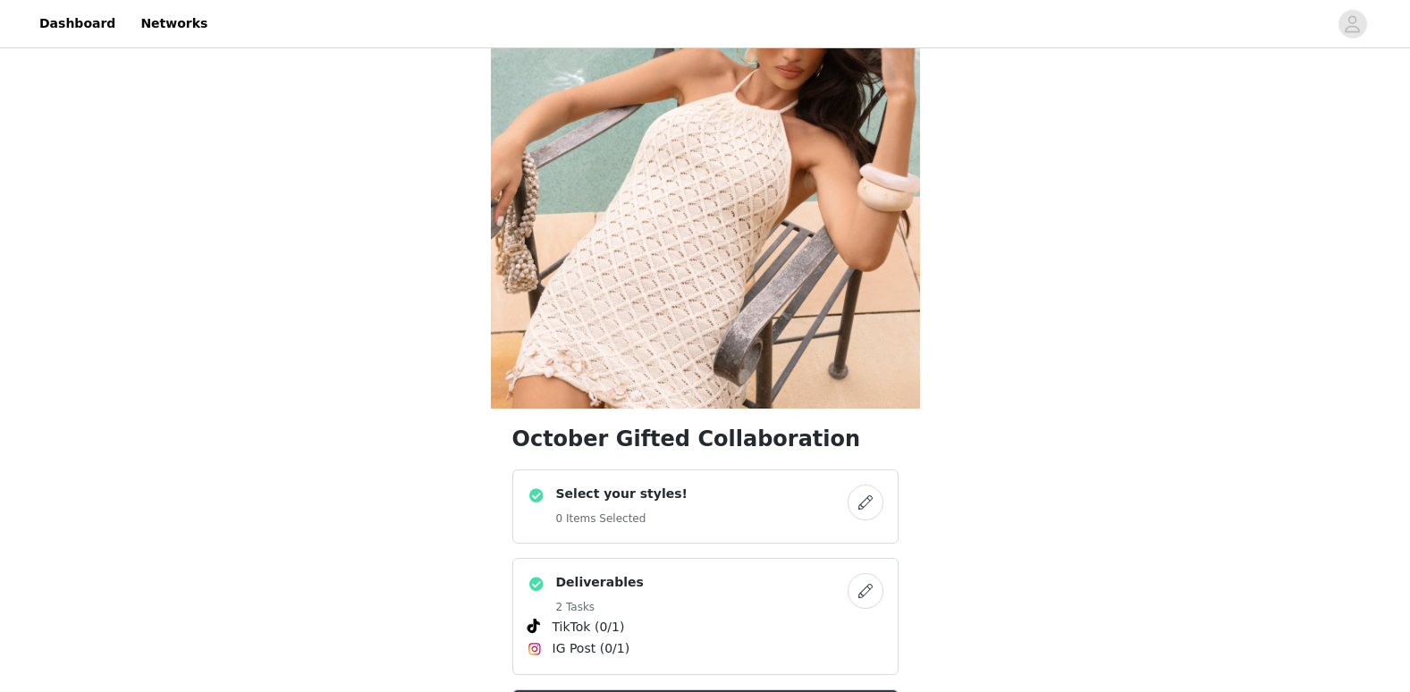
click at [868, 503] on button "button" at bounding box center [866, 503] width 36 height 36
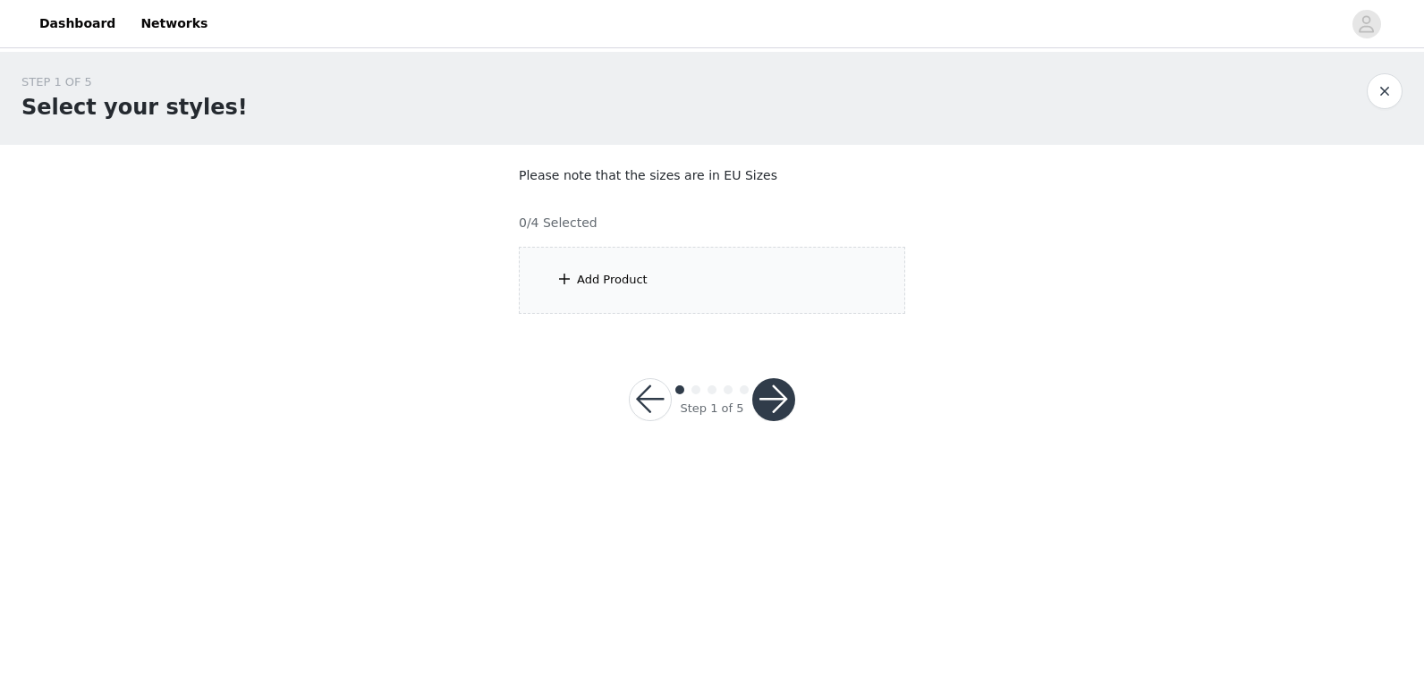
click at [620, 279] on div "Add Product" at bounding box center [612, 280] width 71 height 18
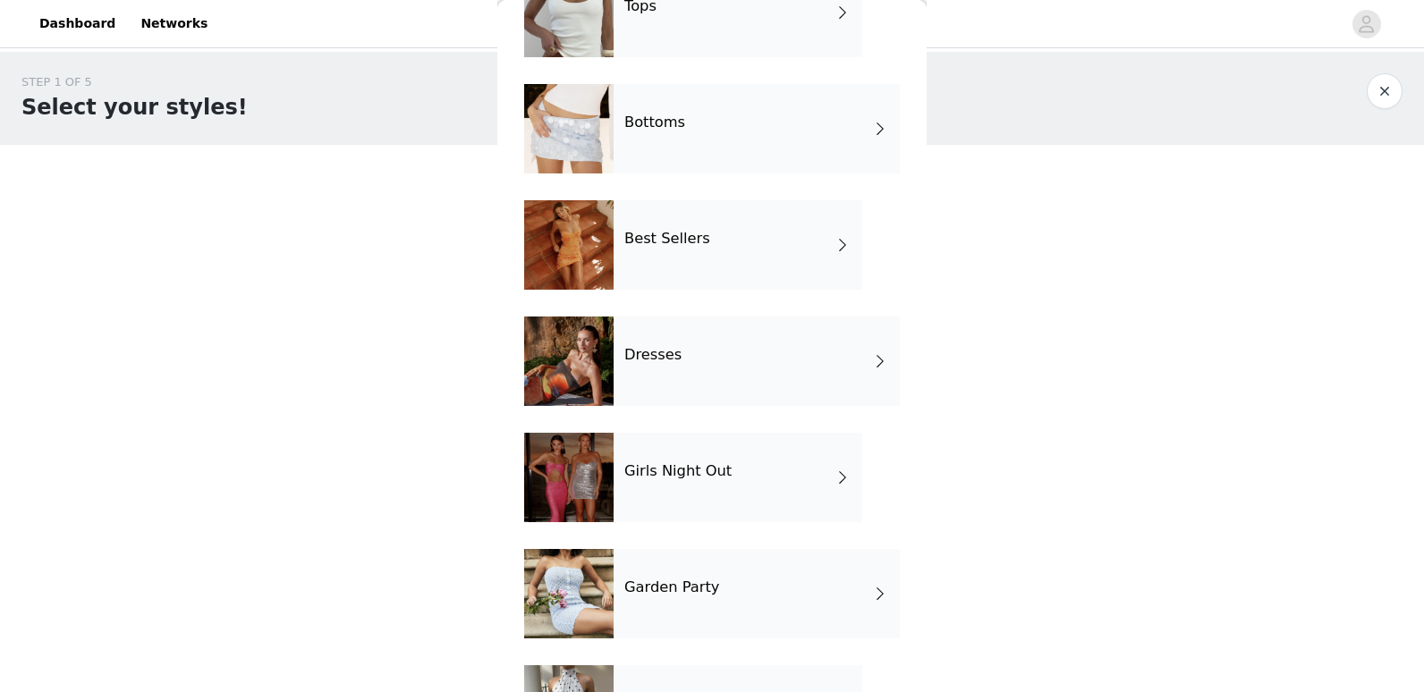
scroll to position [211, 0]
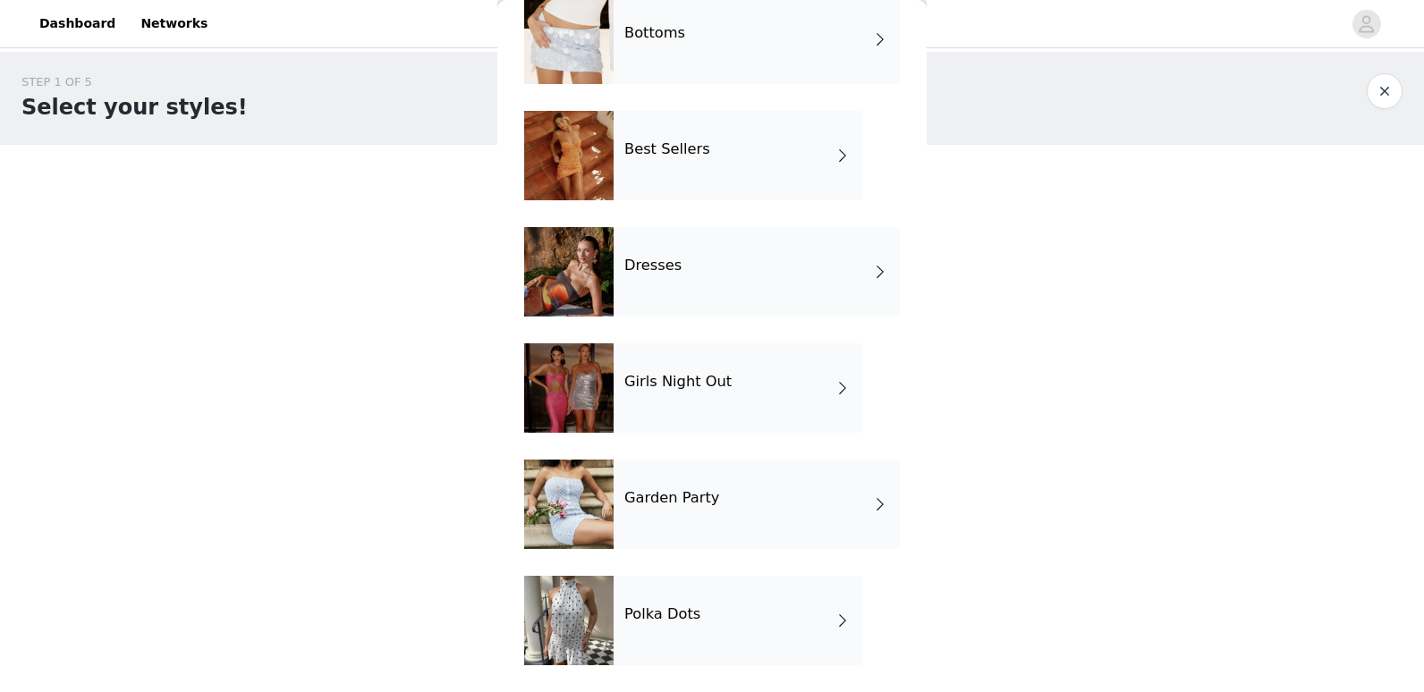
click at [639, 245] on div "Dresses" at bounding box center [757, 271] width 286 height 89
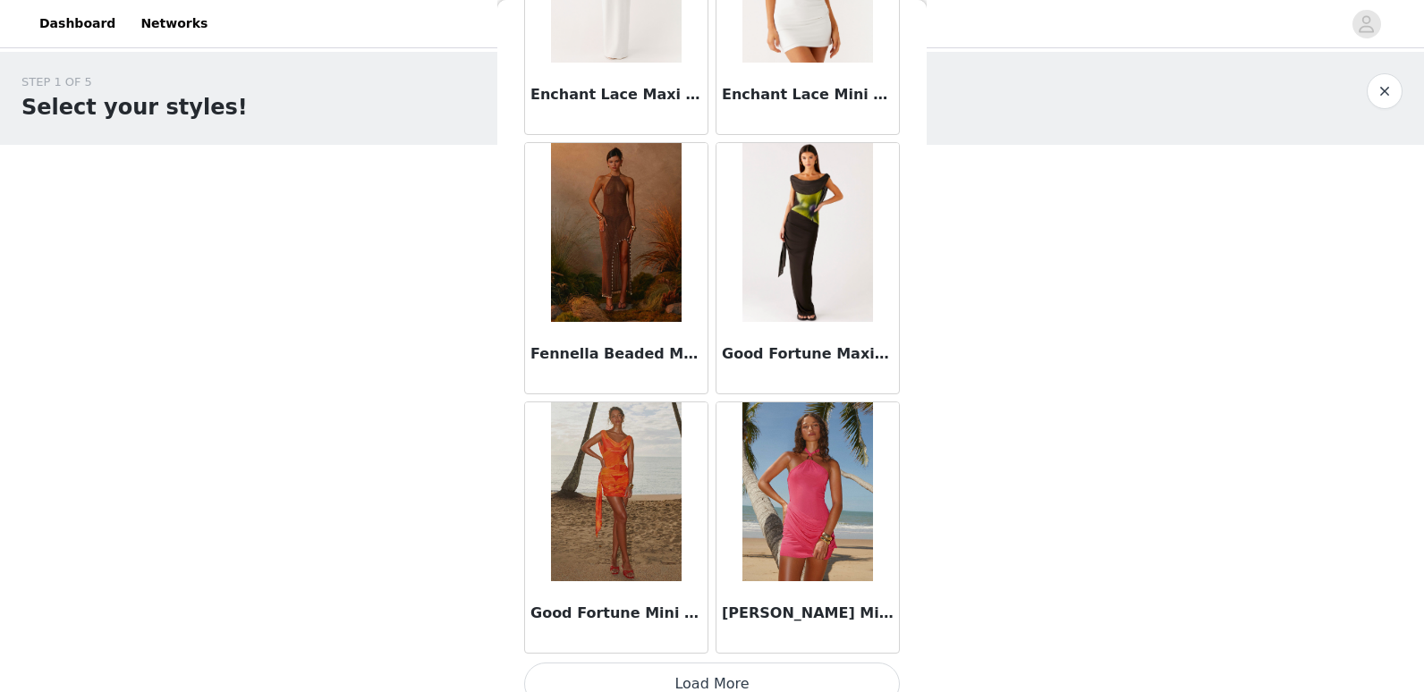
scroll to position [2044, 0]
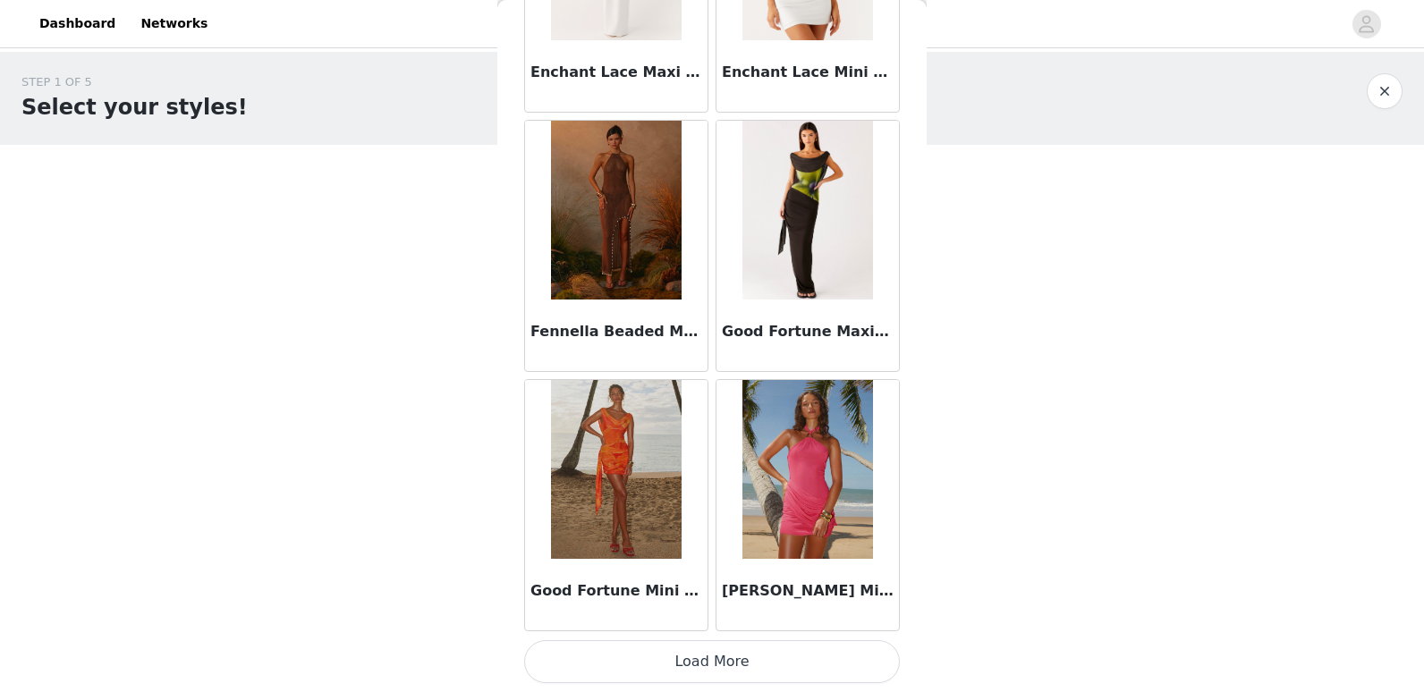
click at [758, 641] on button "Load More" at bounding box center [712, 661] width 376 height 43
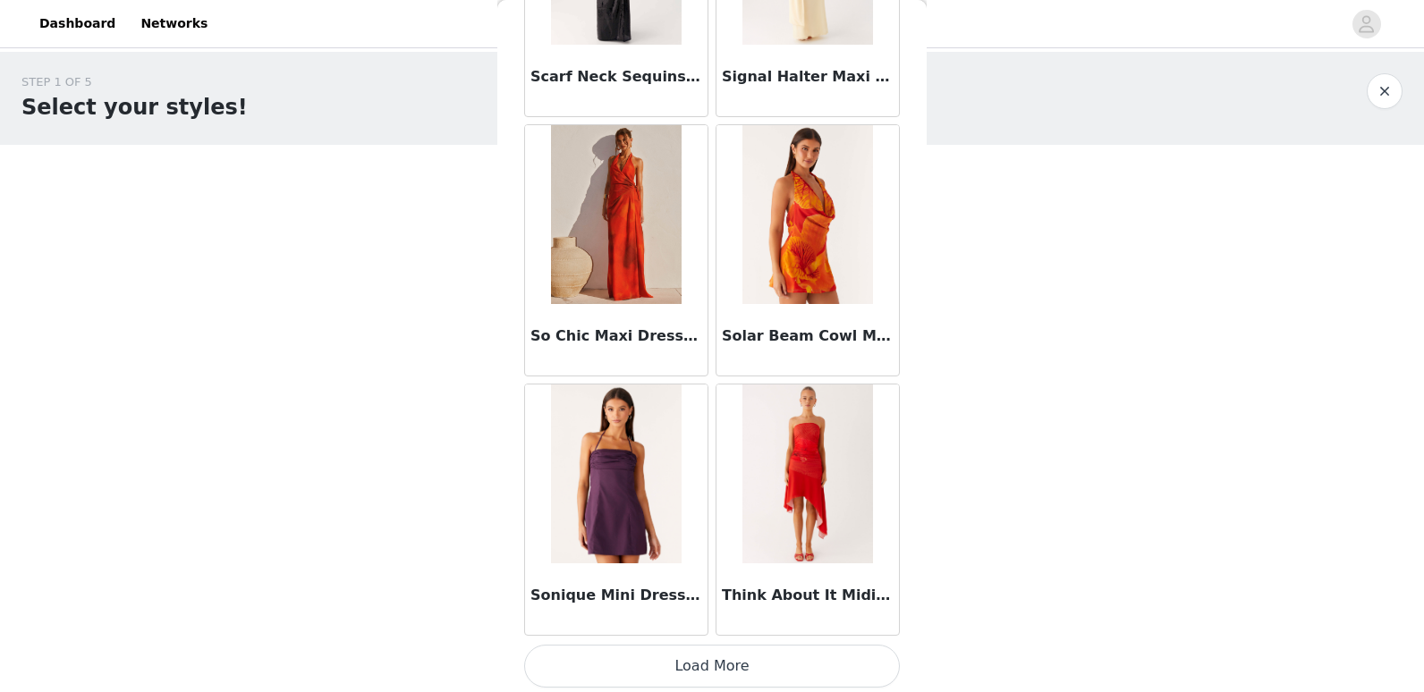
scroll to position [4638, 0]
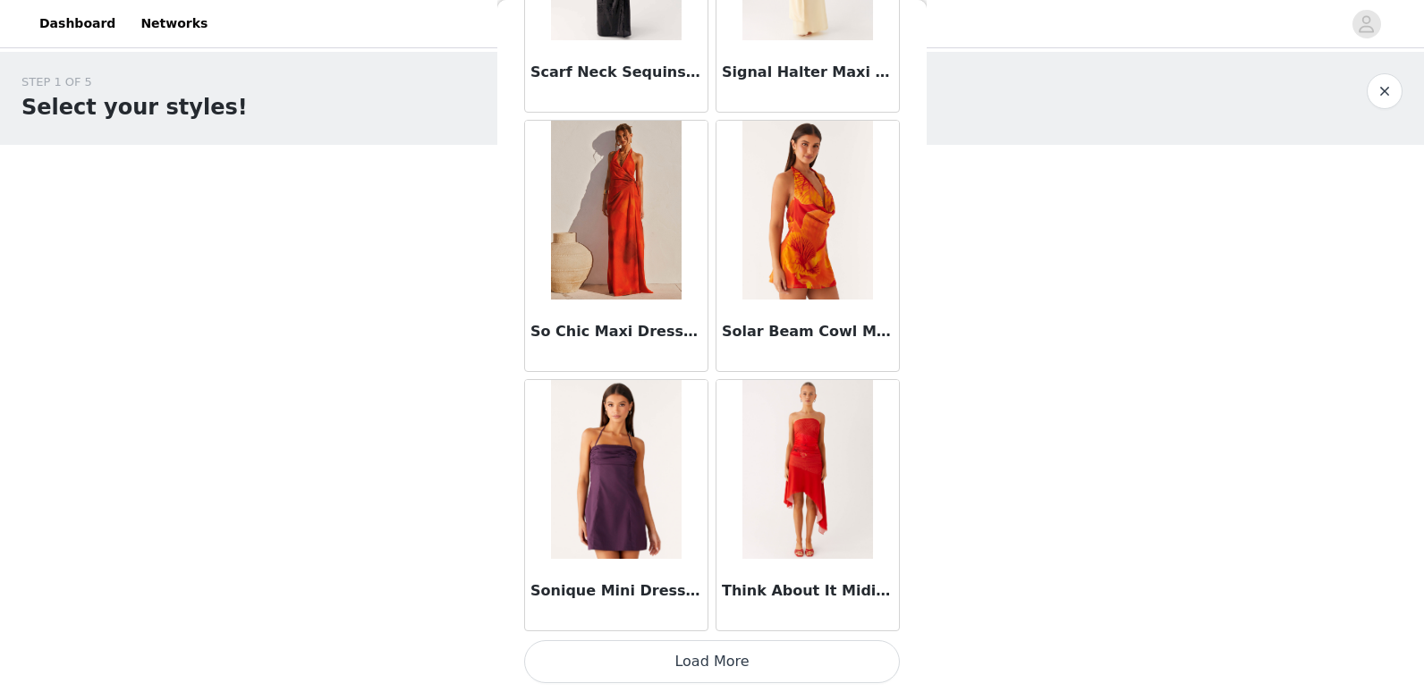
click at [744, 663] on button "Load More" at bounding box center [712, 661] width 376 height 43
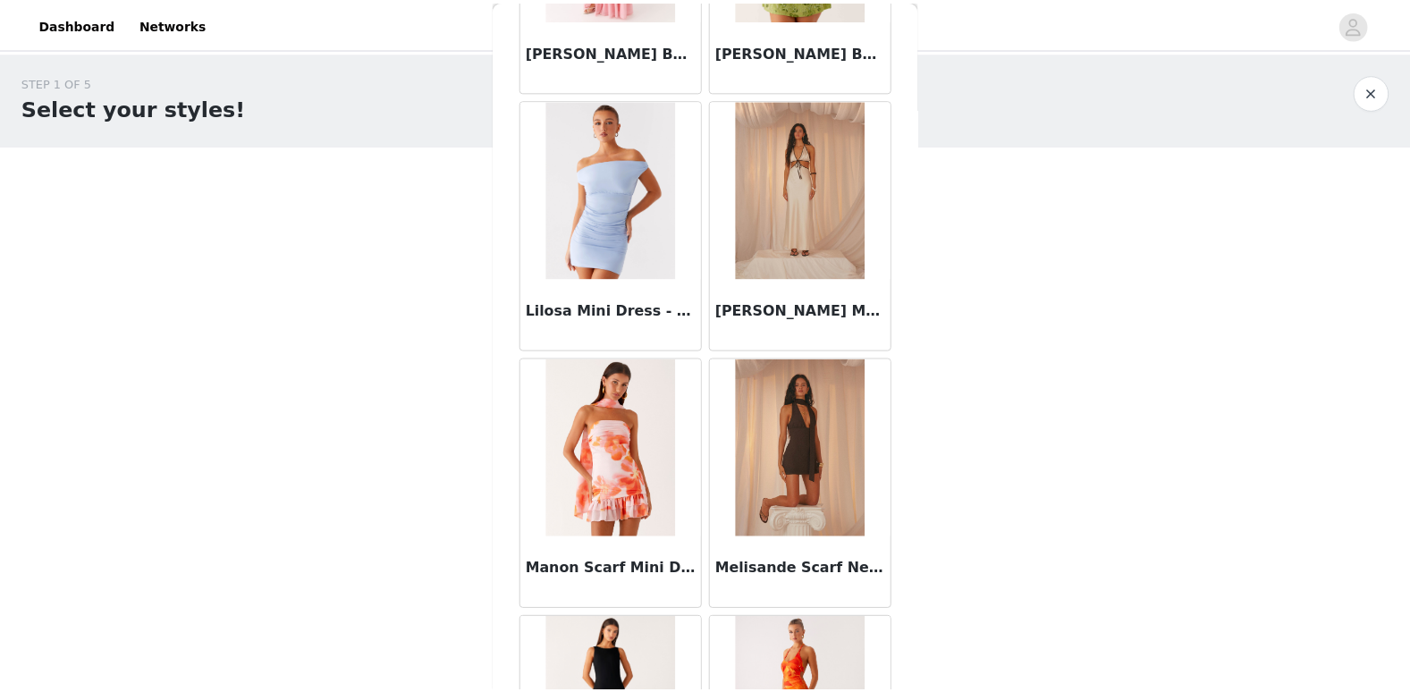
scroll to position [2971, 0]
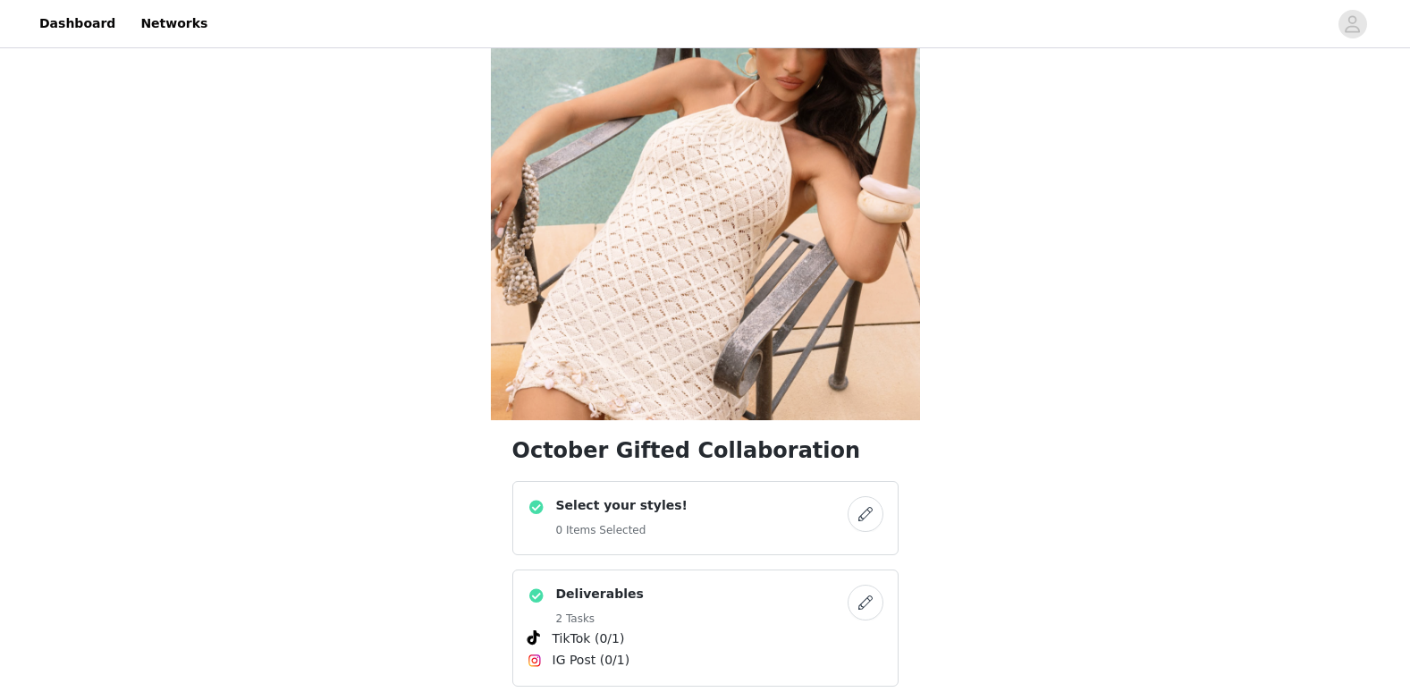
scroll to position [268, 0]
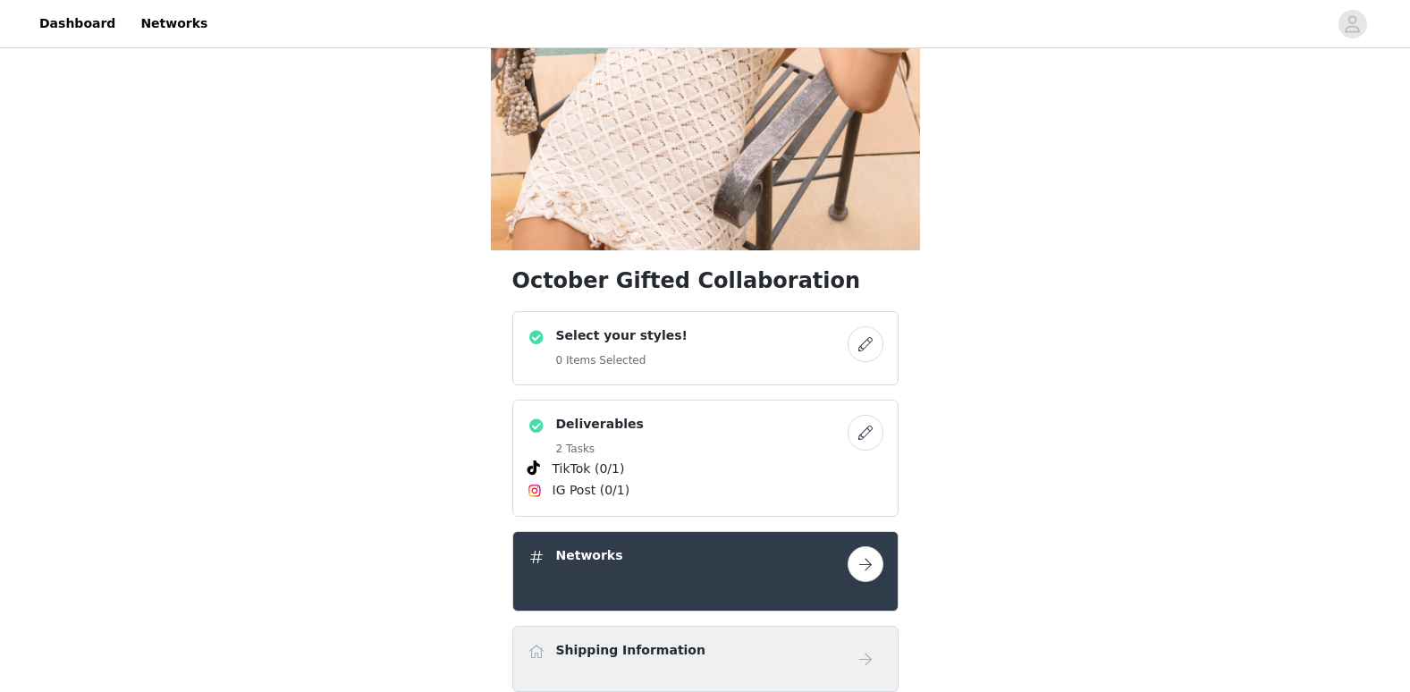
click at [865, 348] on button "button" at bounding box center [866, 344] width 36 height 36
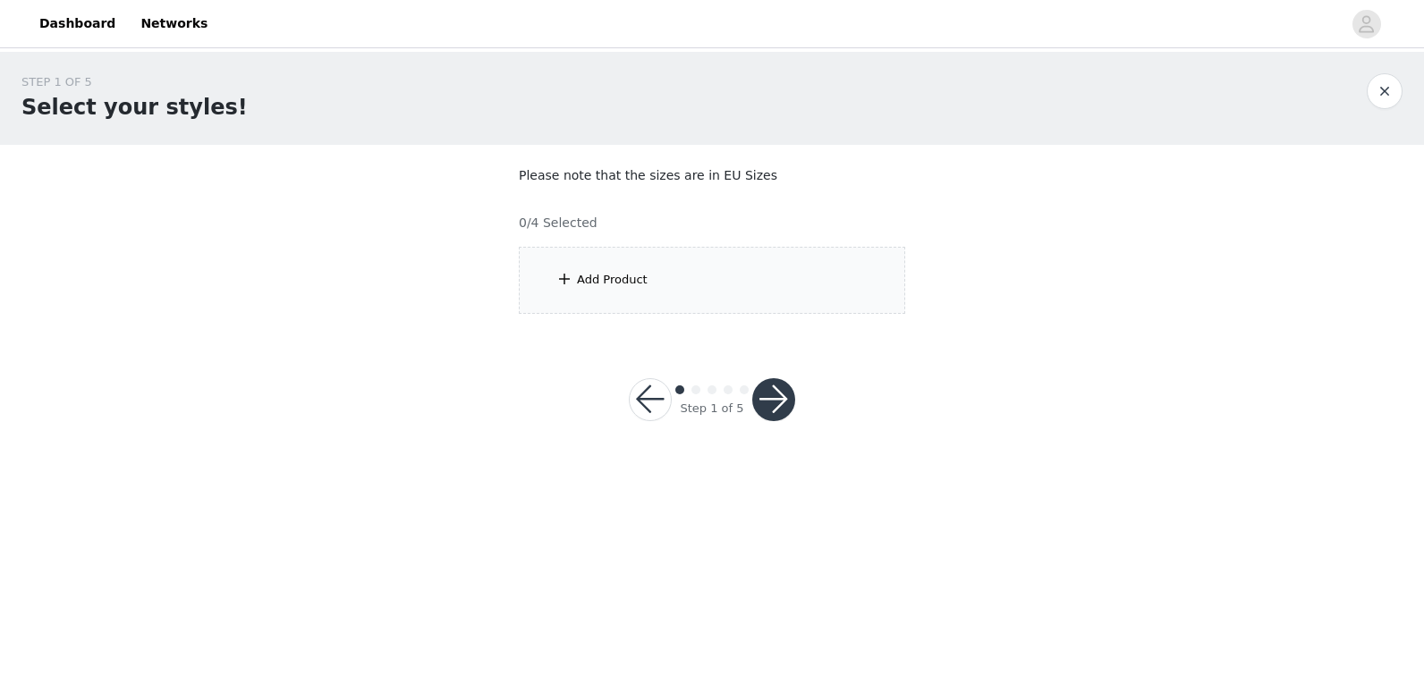
click at [622, 304] on div "Add Product" at bounding box center [712, 280] width 386 height 67
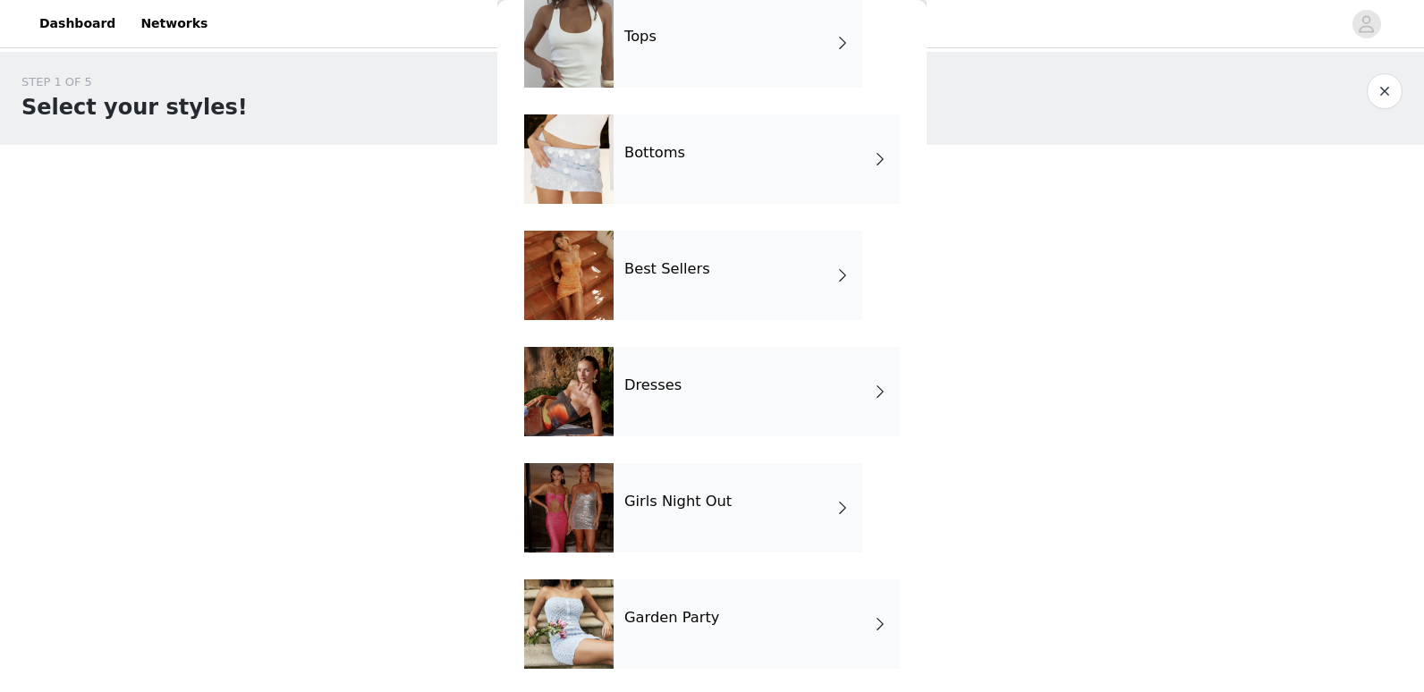
scroll to position [122, 0]
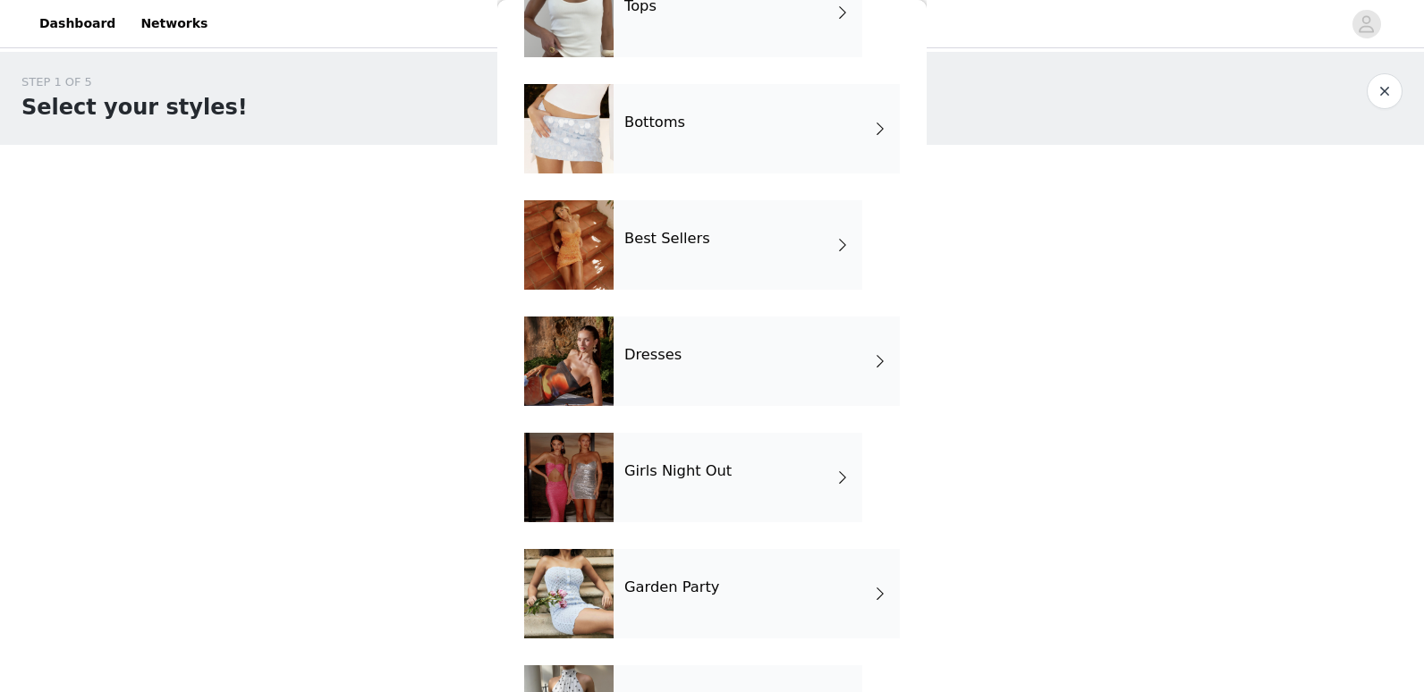
click at [814, 591] on div "Garden Party" at bounding box center [757, 593] width 286 height 89
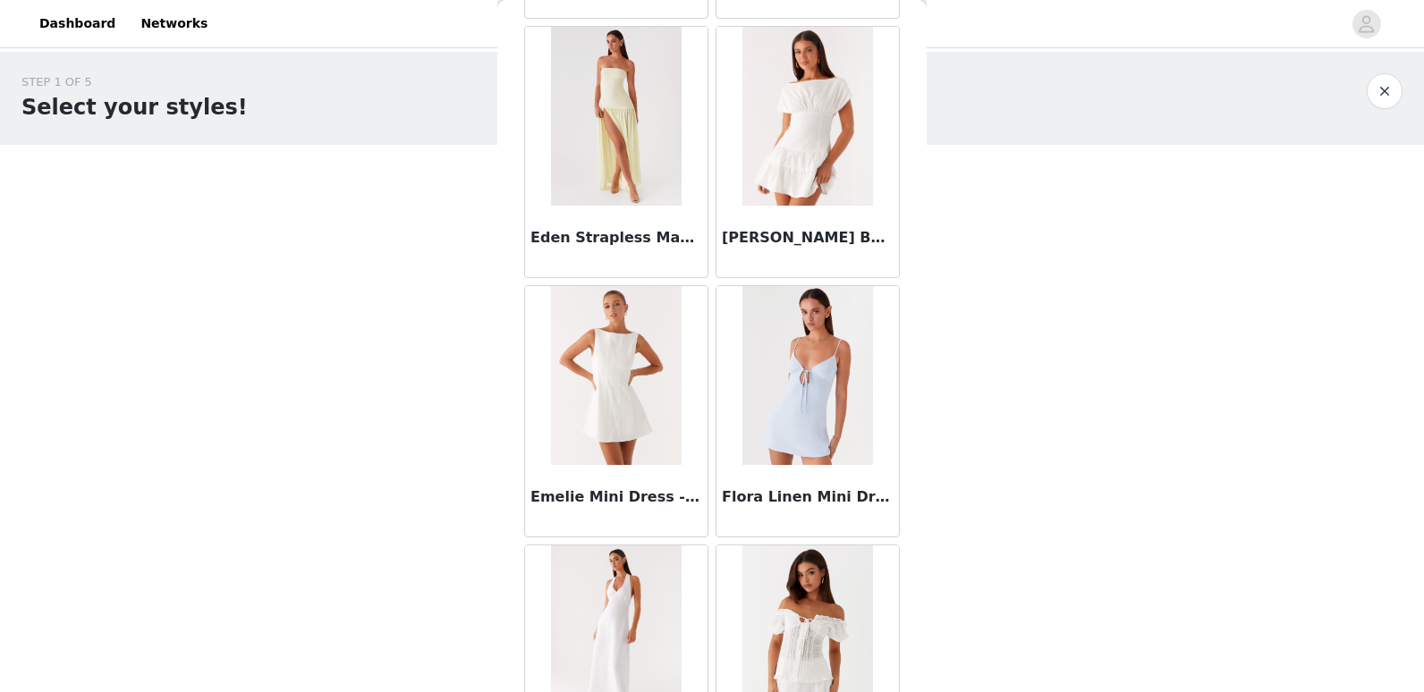
scroll to position [2044, 0]
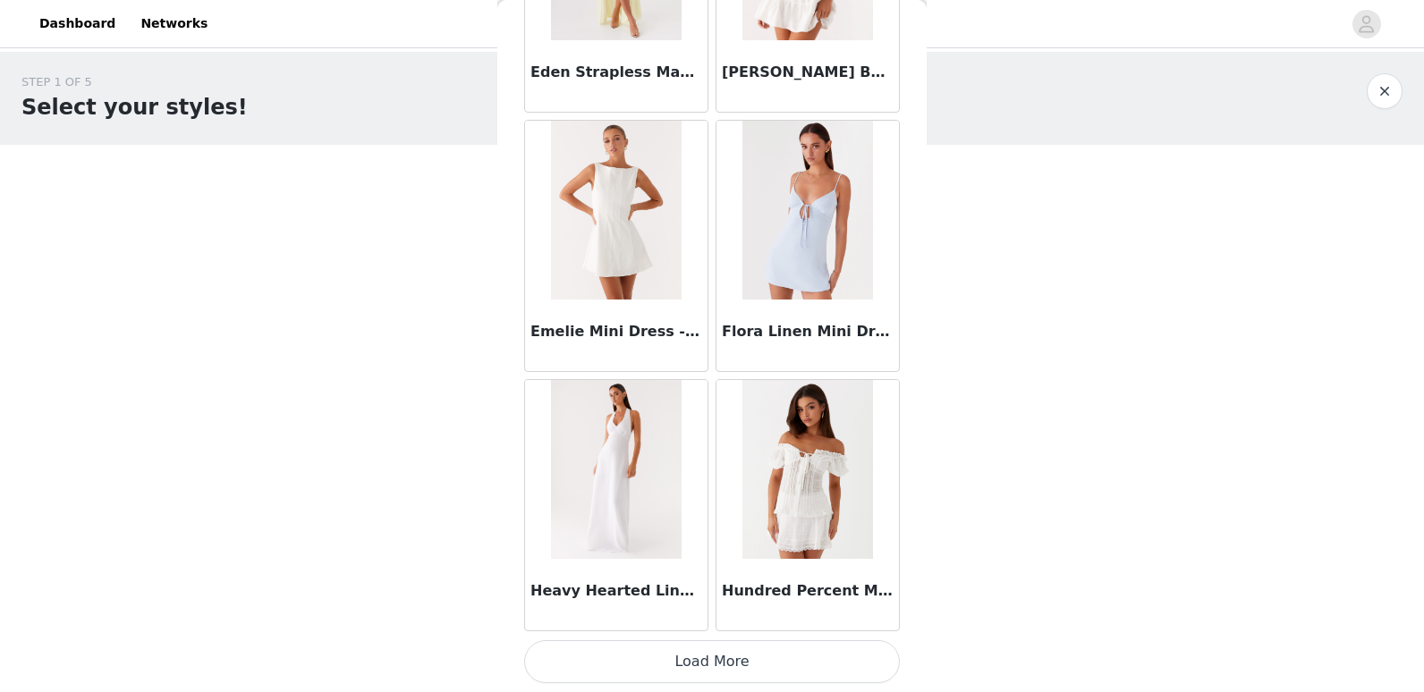
click at [759, 660] on button "Load More" at bounding box center [712, 661] width 376 height 43
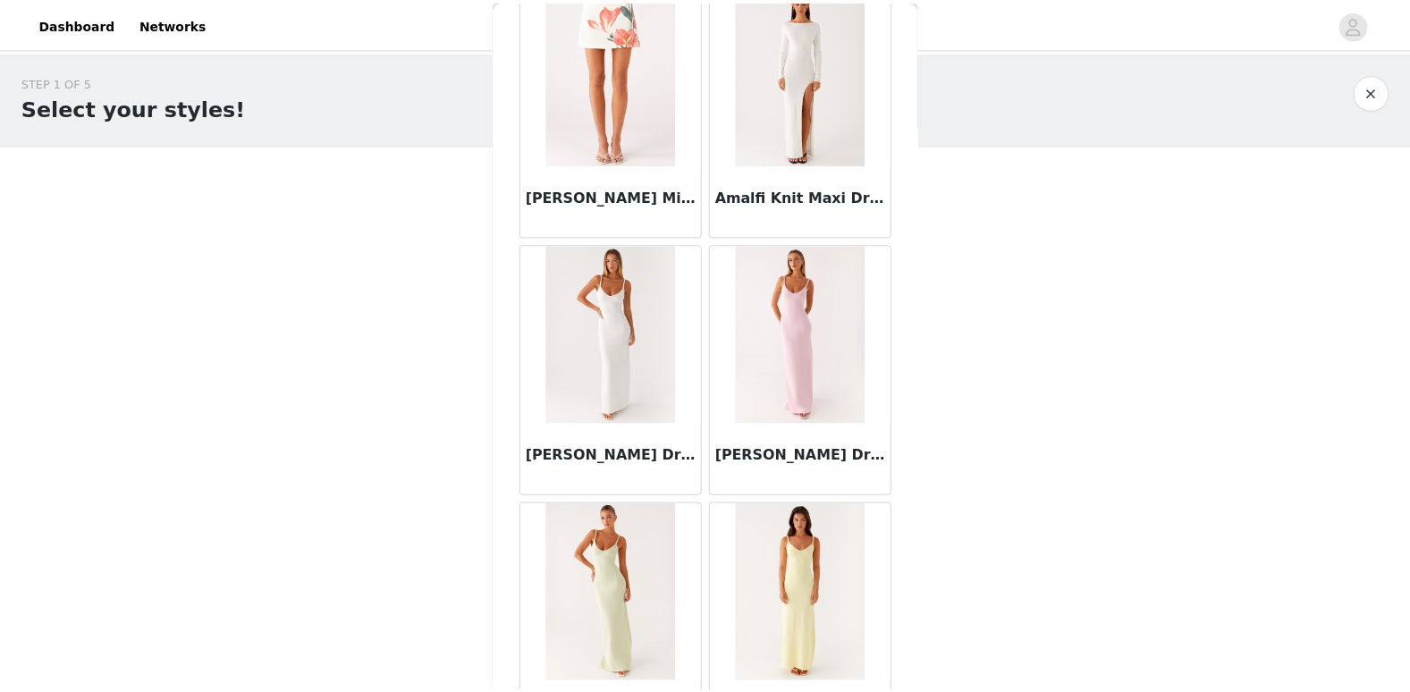
scroll to position [0, 0]
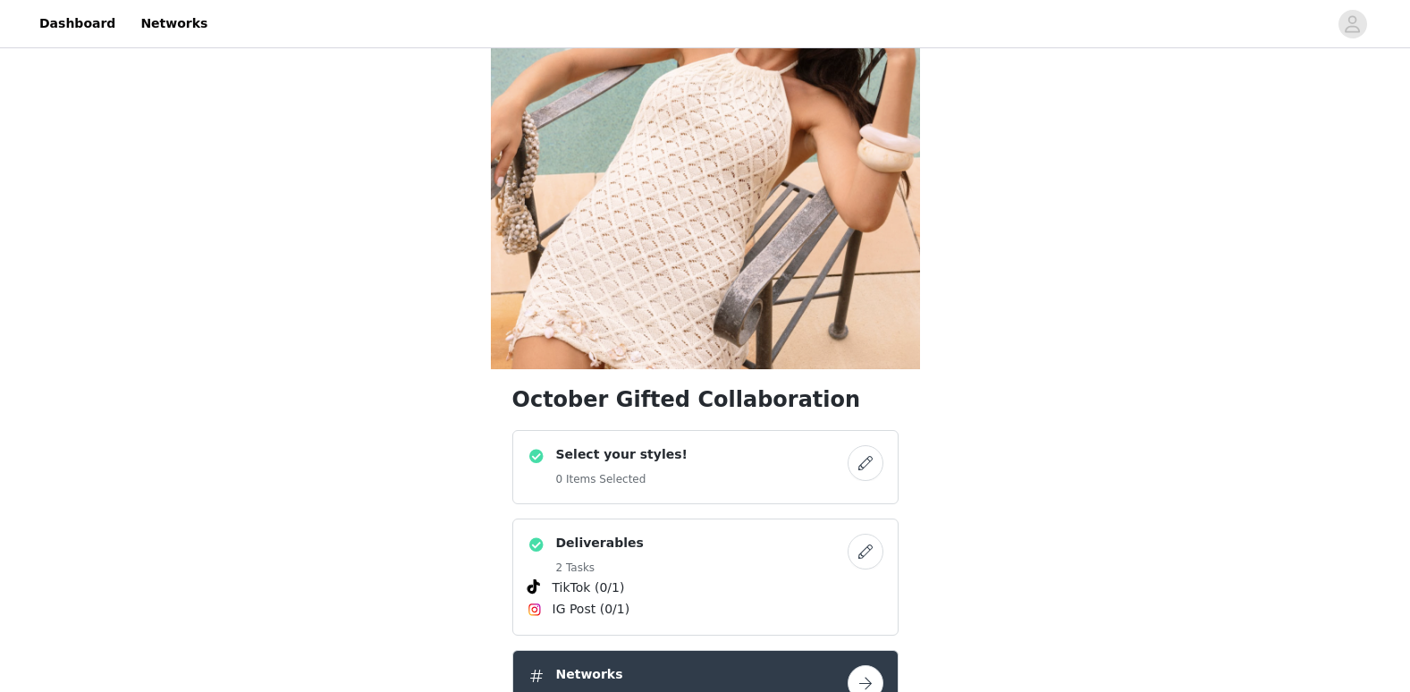
scroll to position [447, 0]
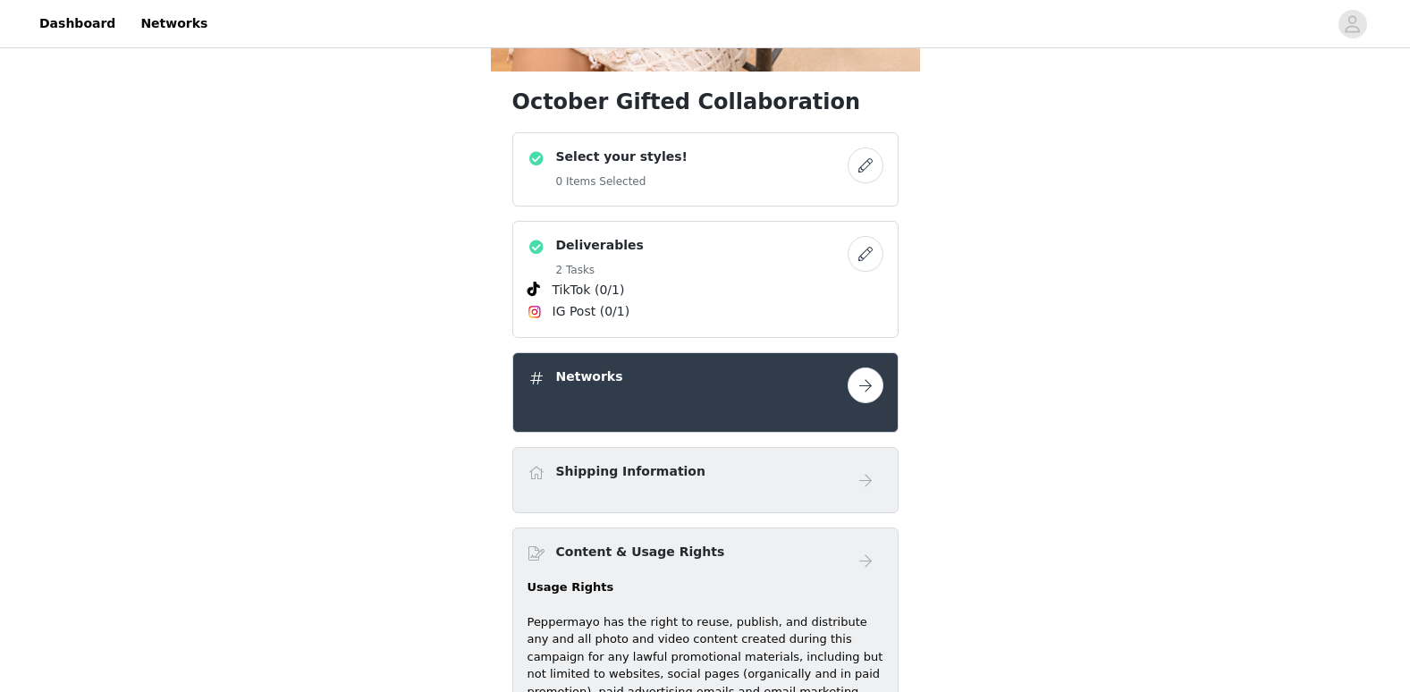
click at [620, 148] on h4 "Select your styles!" at bounding box center [621, 157] width 131 height 19
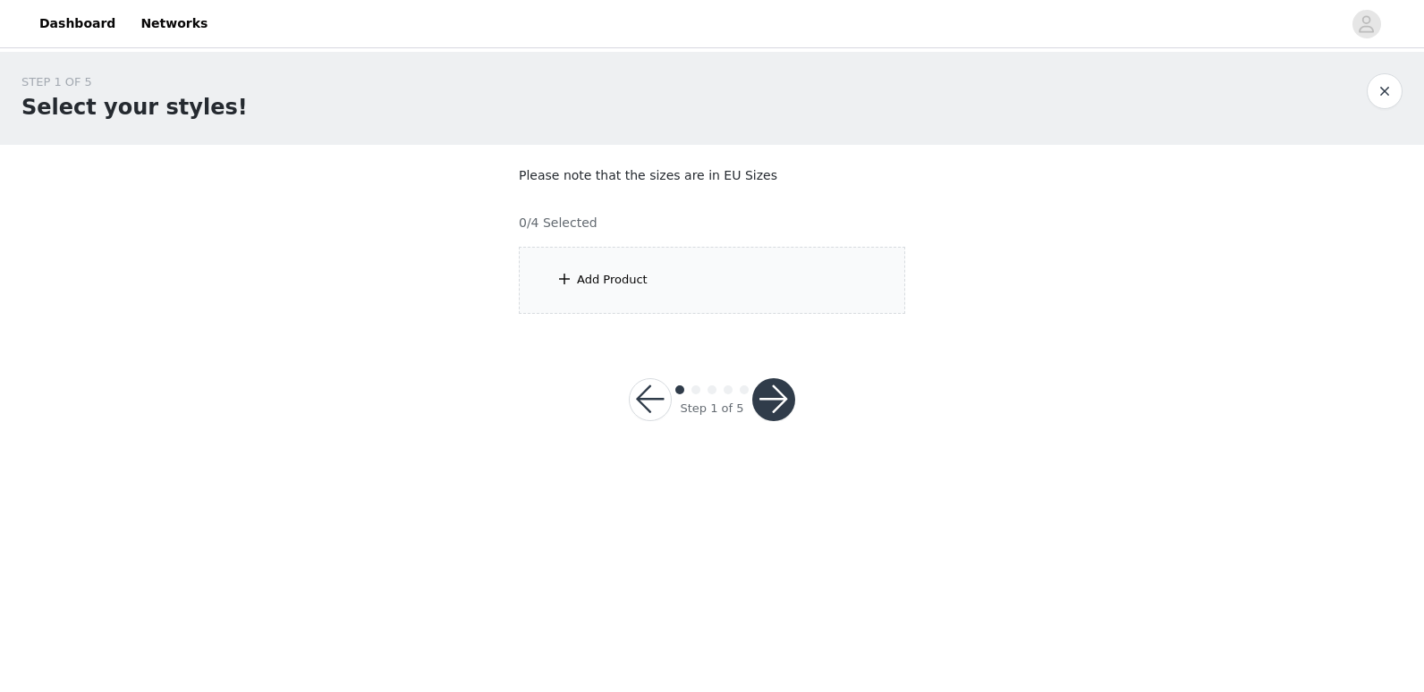
click at [644, 252] on div "Add Product" at bounding box center [712, 280] width 386 height 67
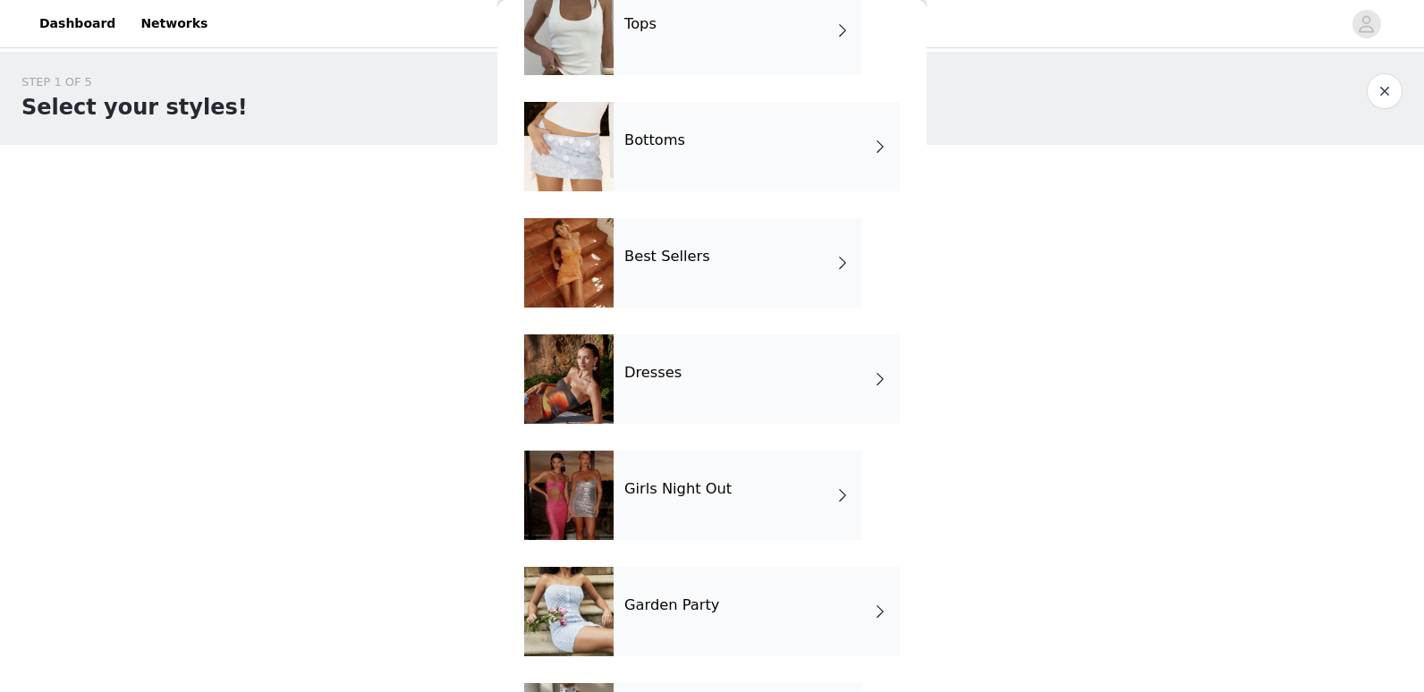
scroll to position [211, 0]
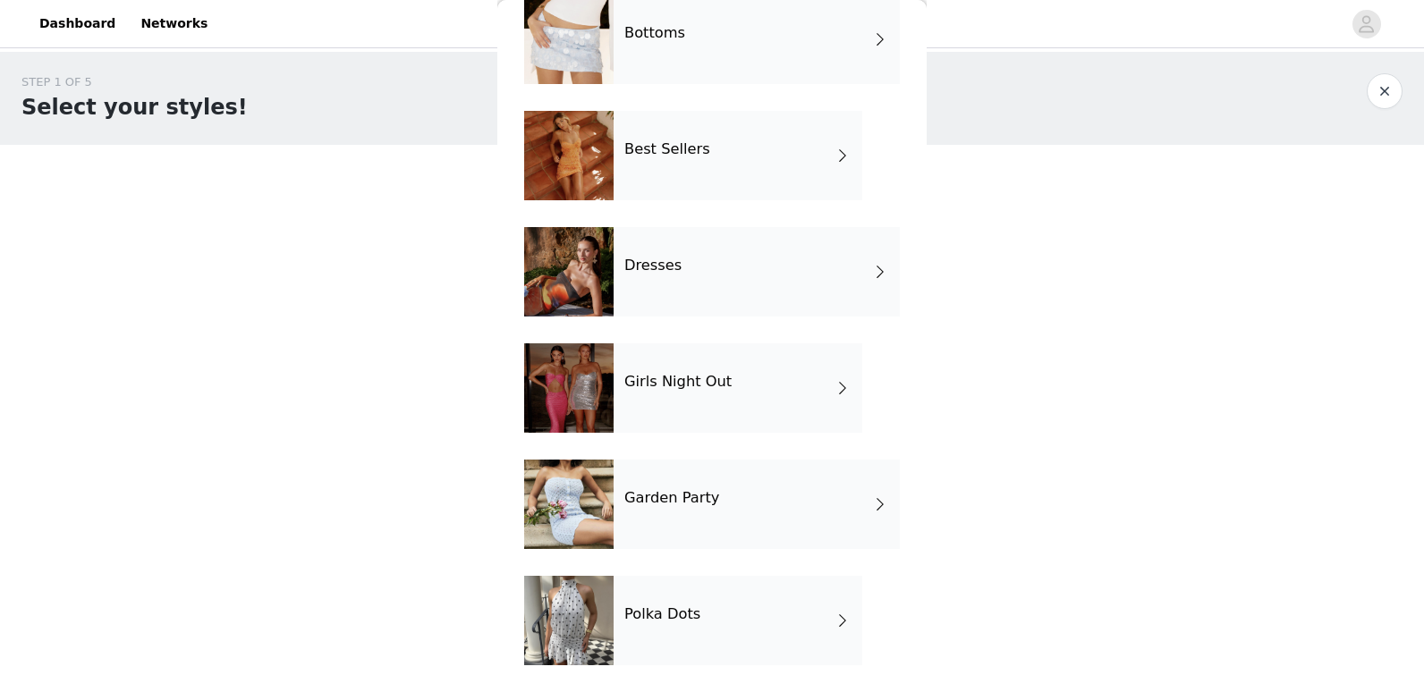
click at [815, 642] on div "Polka Dots" at bounding box center [738, 620] width 249 height 89
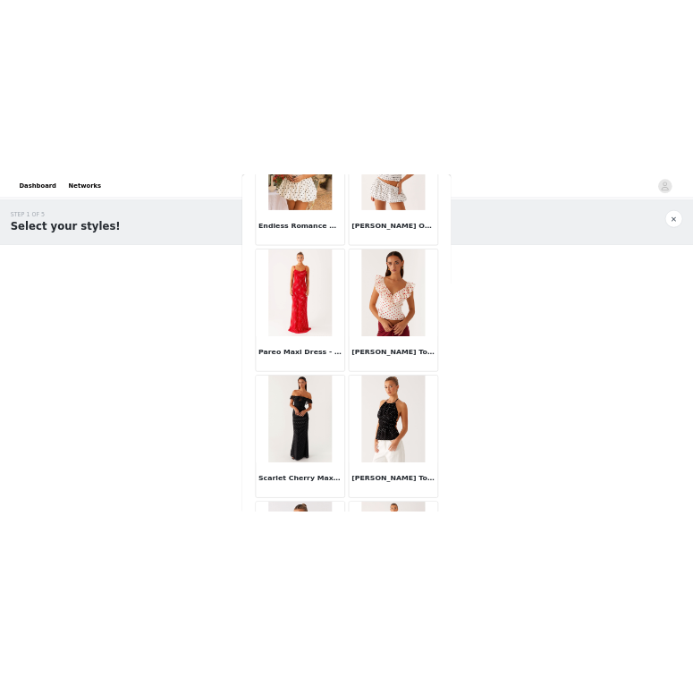
scroll to position [950, 0]
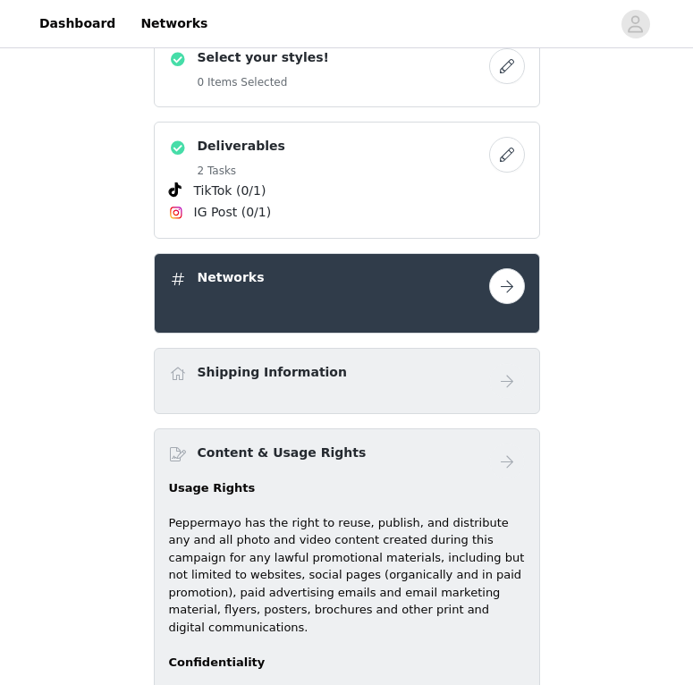
scroll to position [447, 0]
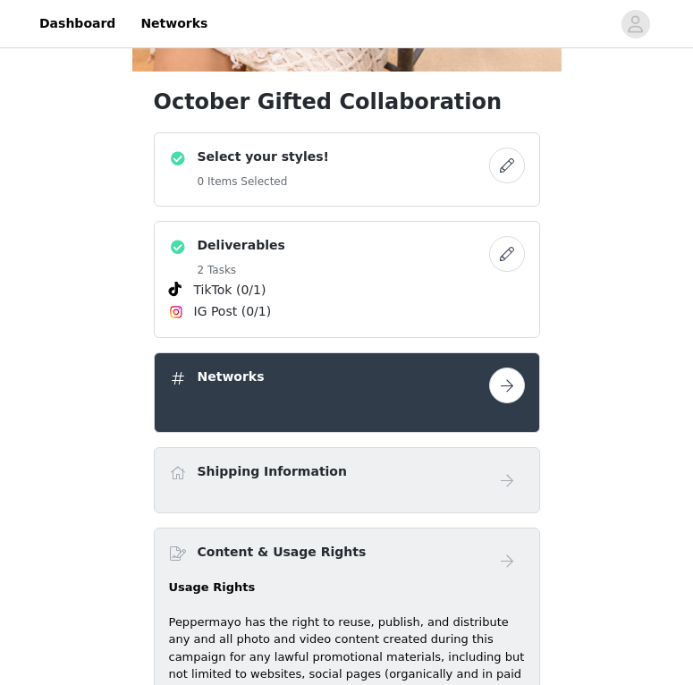
click at [423, 168] on div "Select your styles! 0 Items Selected" at bounding box center [329, 170] width 320 height 44
